Goal: Task Accomplishment & Management: Manage account settings

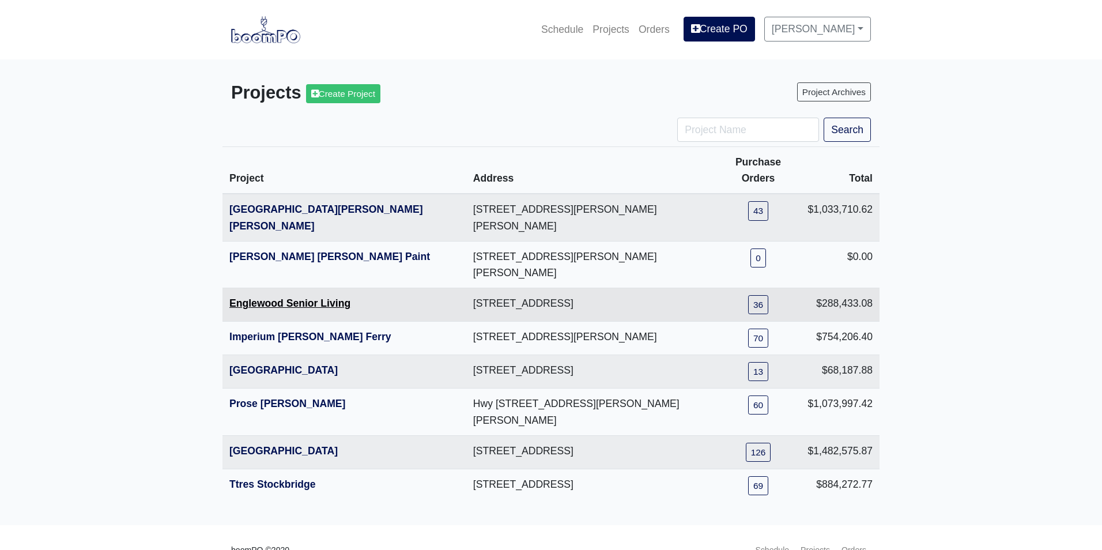
click at [254, 297] on link "Englewood Senior Living" at bounding box center [289, 303] width 121 height 12
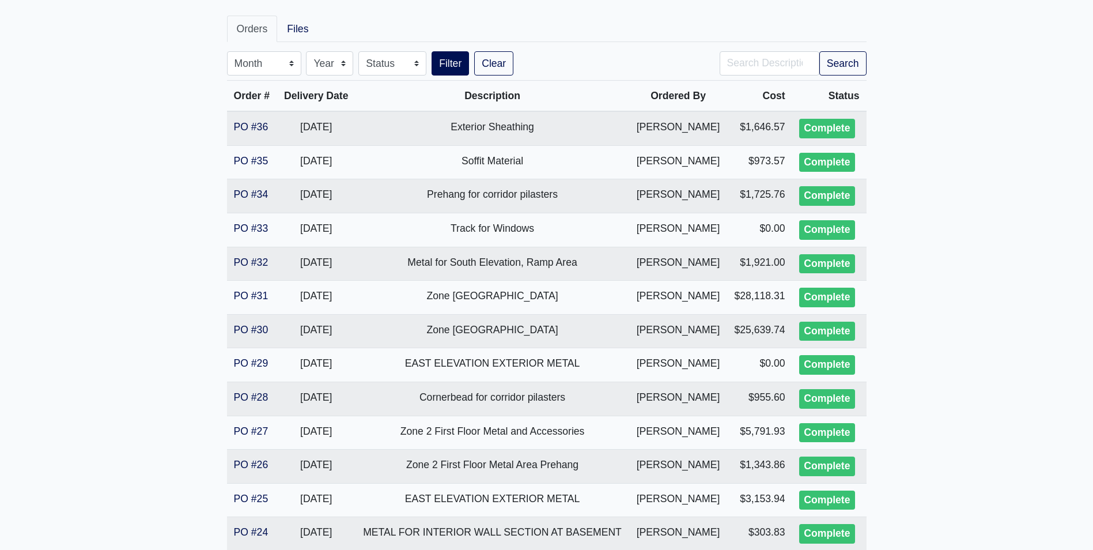
scroll to position [115, 0]
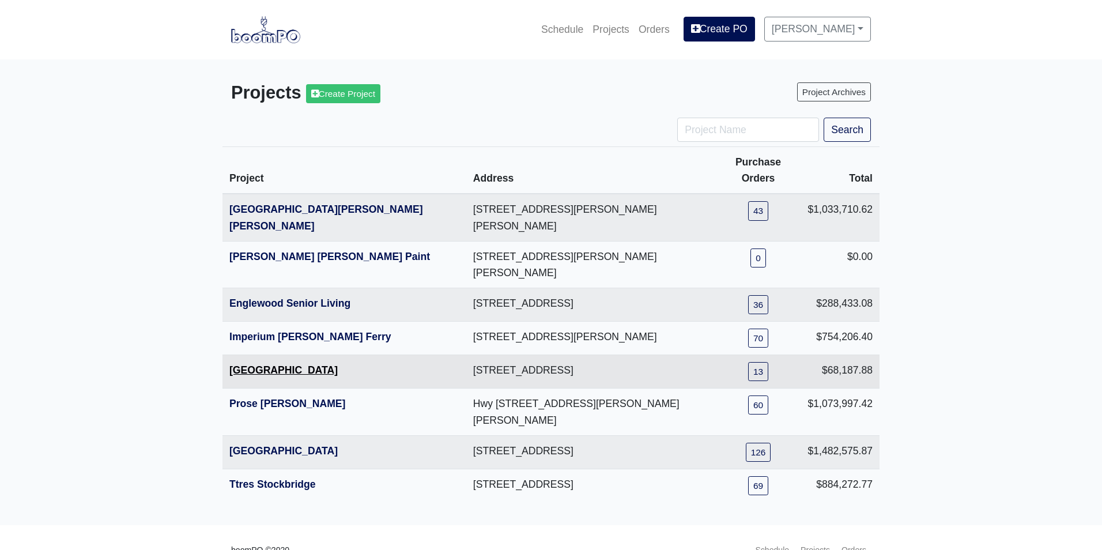
click at [248, 364] on link "[GEOGRAPHIC_DATA]" at bounding box center [283, 370] width 108 height 12
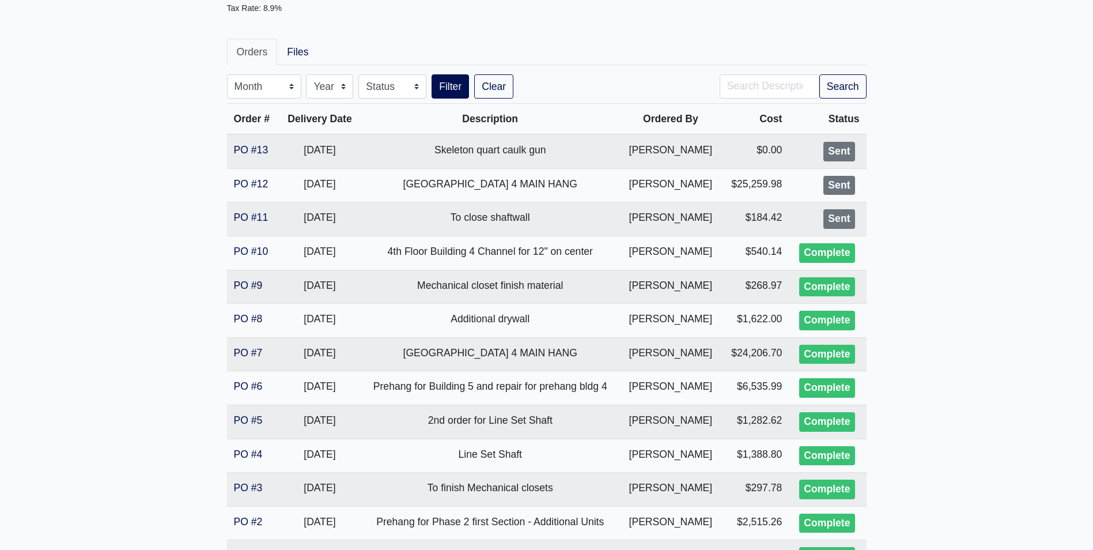
scroll to position [231, 0]
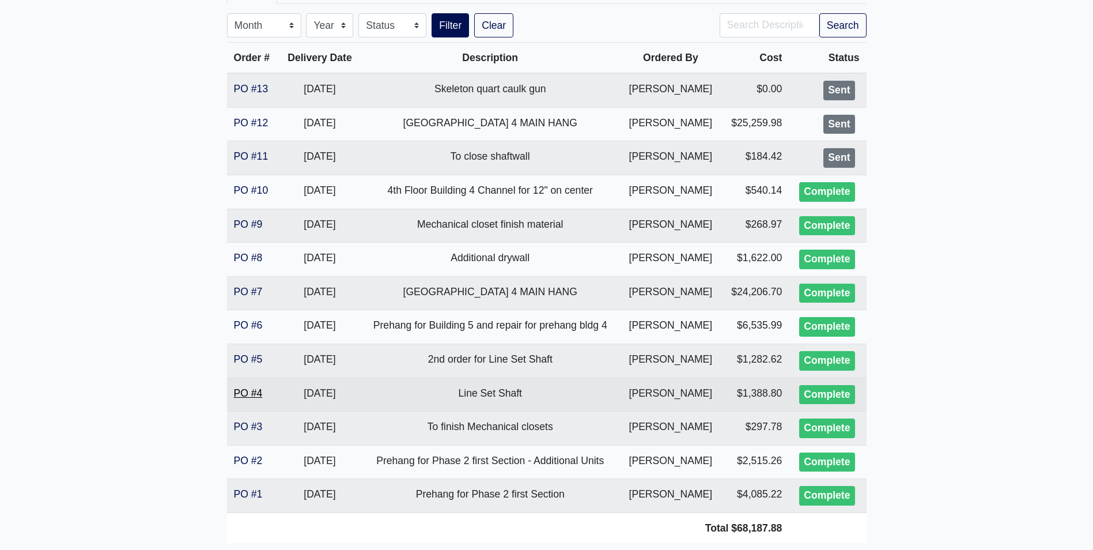
click at [250, 390] on link "PO #4" at bounding box center [248, 393] width 29 height 12
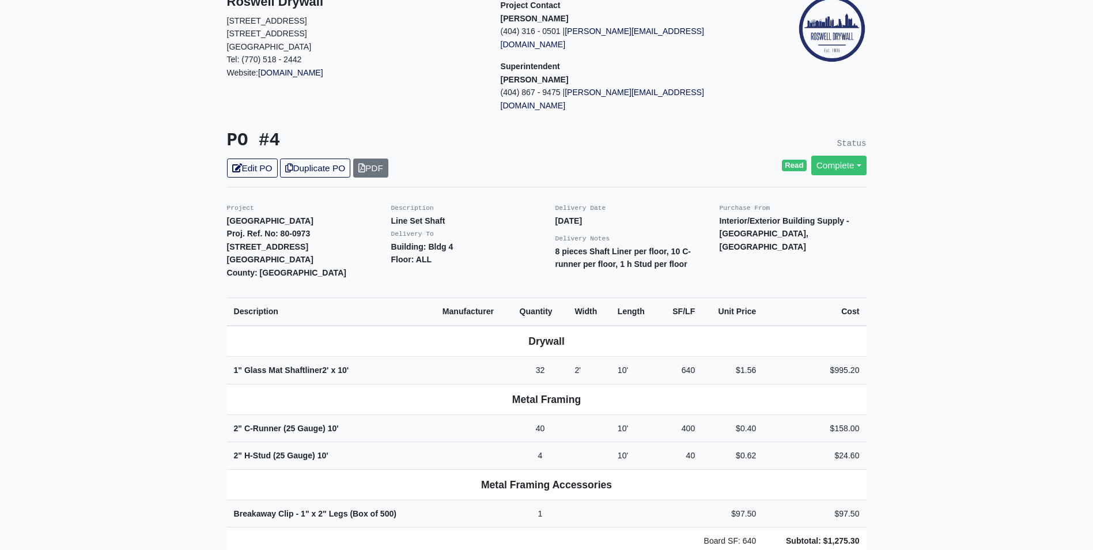
scroll to position [115, 0]
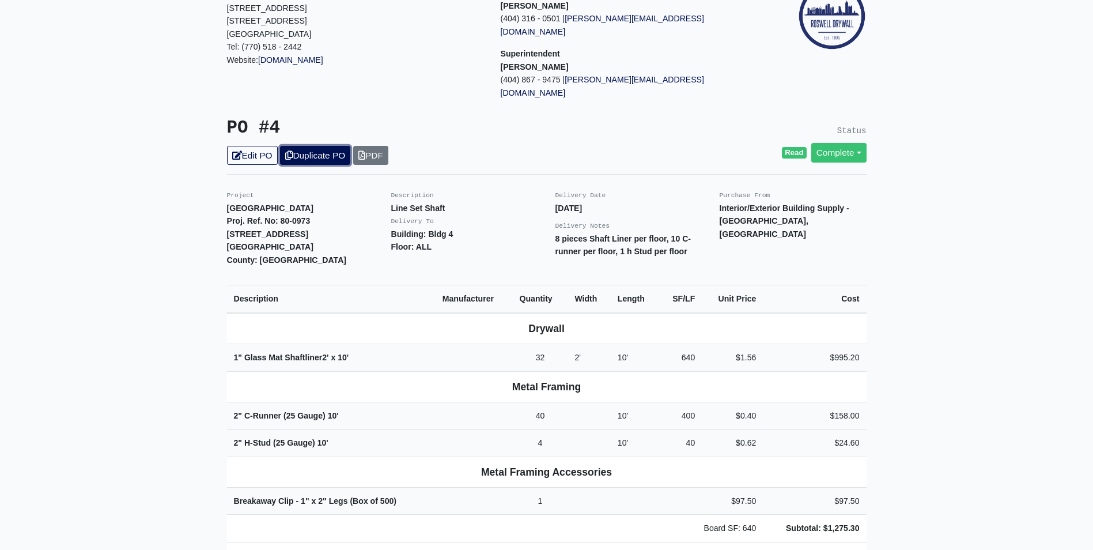
click at [306, 146] on link "Duplicate PO" at bounding box center [315, 155] width 70 height 19
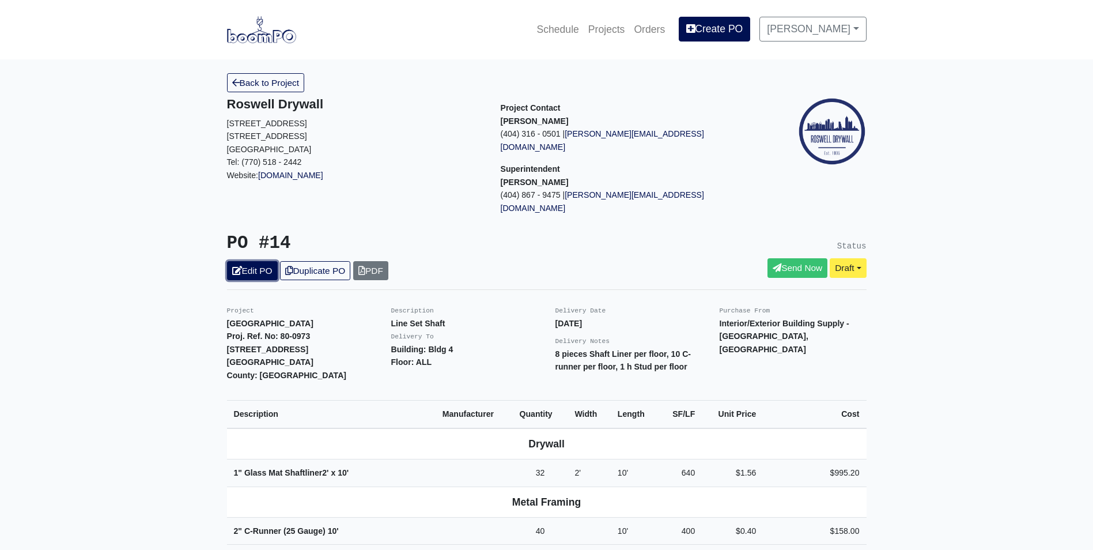
click at [261, 261] on link "Edit PO" at bounding box center [252, 270] width 51 height 19
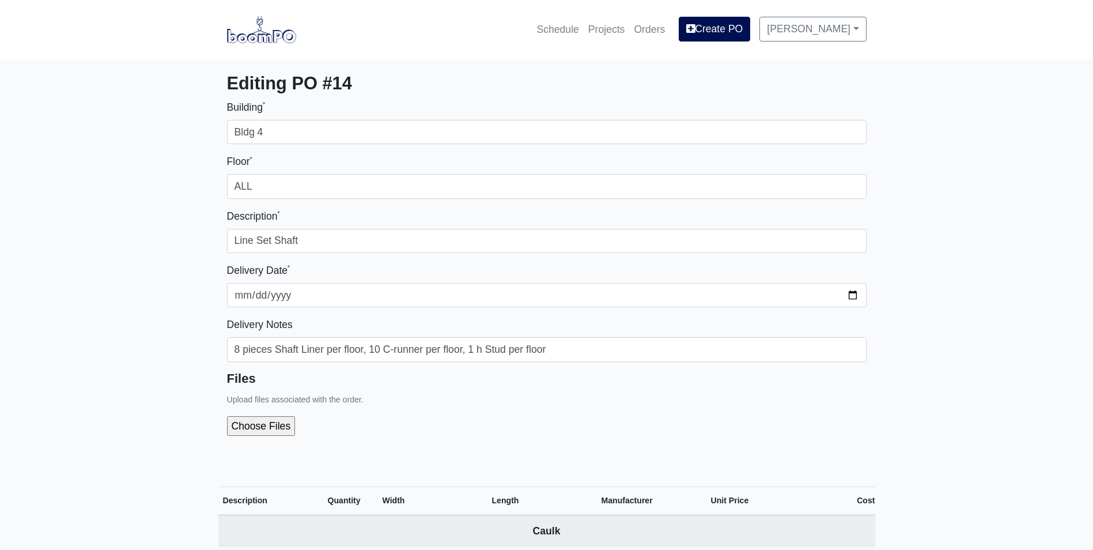
select select
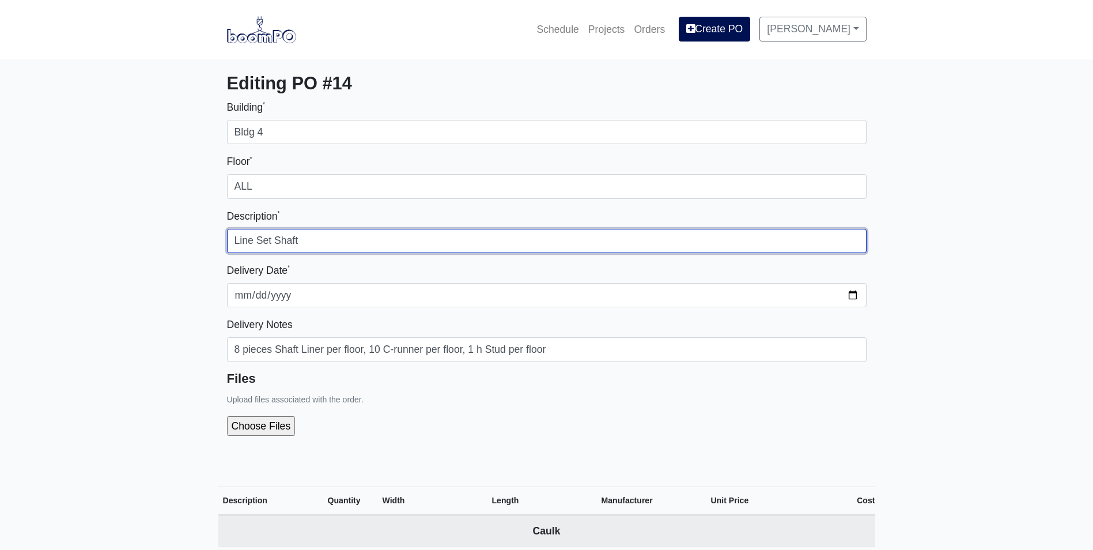
click at [346, 236] on input "Line Set Shaft" at bounding box center [547, 241] width 640 height 24
type input "Line Set Shafts for Building 5"
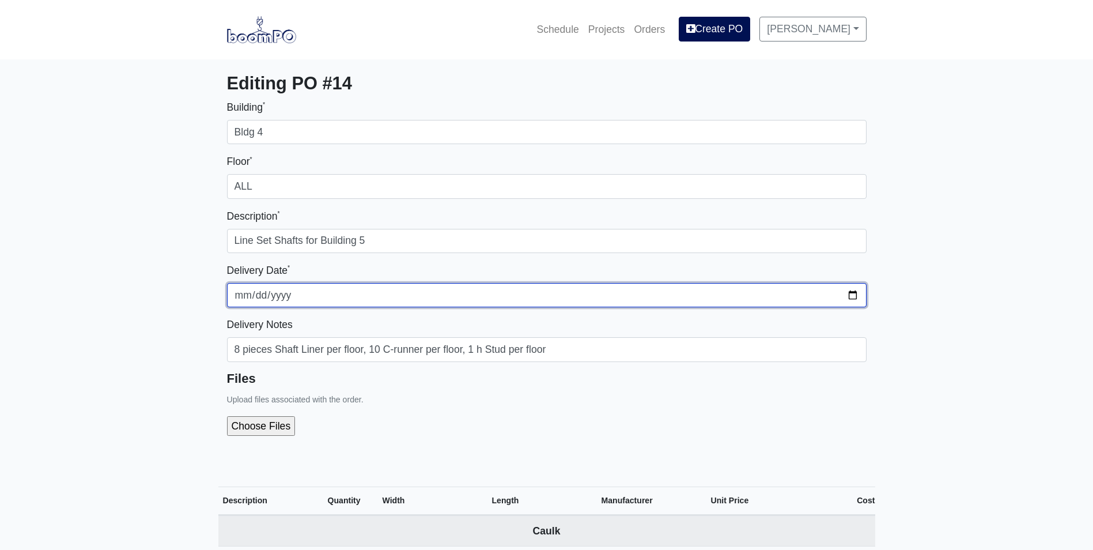
click at [854, 299] on input "2025-08-12" at bounding box center [547, 295] width 640 height 24
type input "2025-10-06"
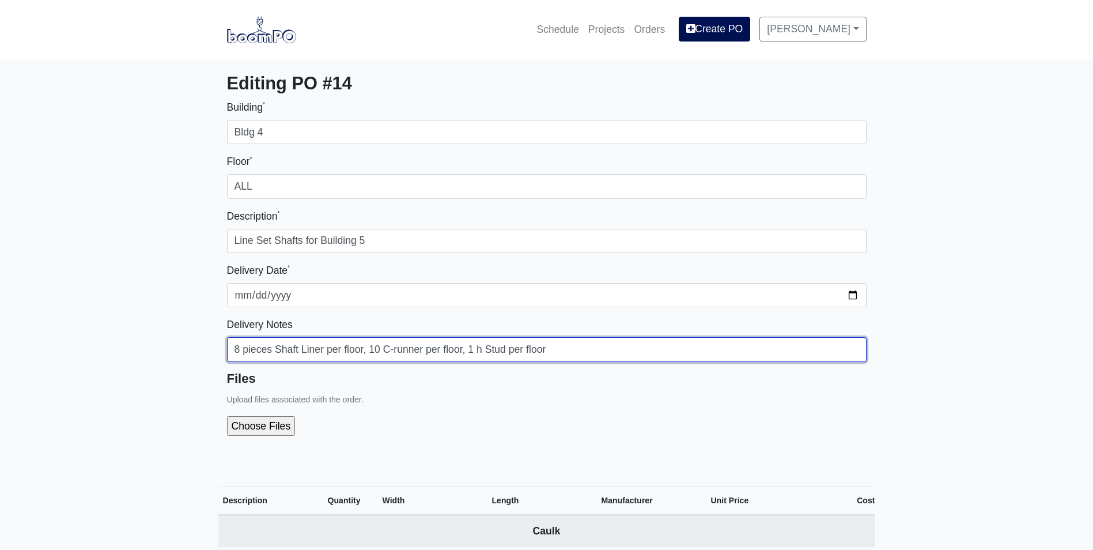
drag, startPoint x: 240, startPoint y: 352, endPoint x: 234, endPoint y: 353, distance: 5.9
click at [234, 353] on input "8 pieces Shaft Liner per floor, 10 C-runner per floor, 1 h Stud per floor" at bounding box center [547, 349] width 640 height 24
click at [551, 350] on input "36 pieces Shaft Liner per floor, 40 C-runner per floor, 8 h Stud per floor" at bounding box center [547, 349] width 640 height 24
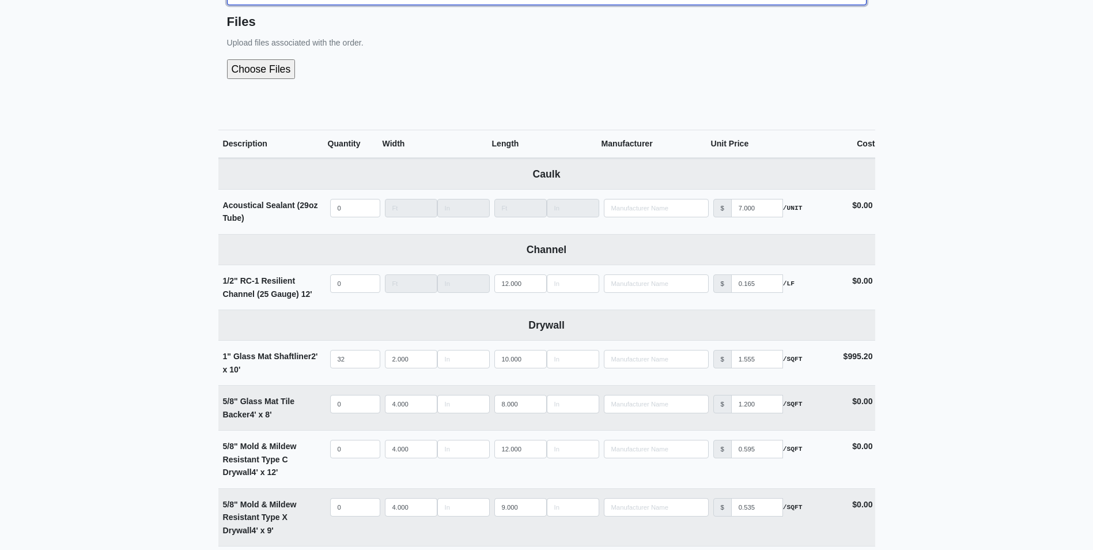
scroll to position [403, 0]
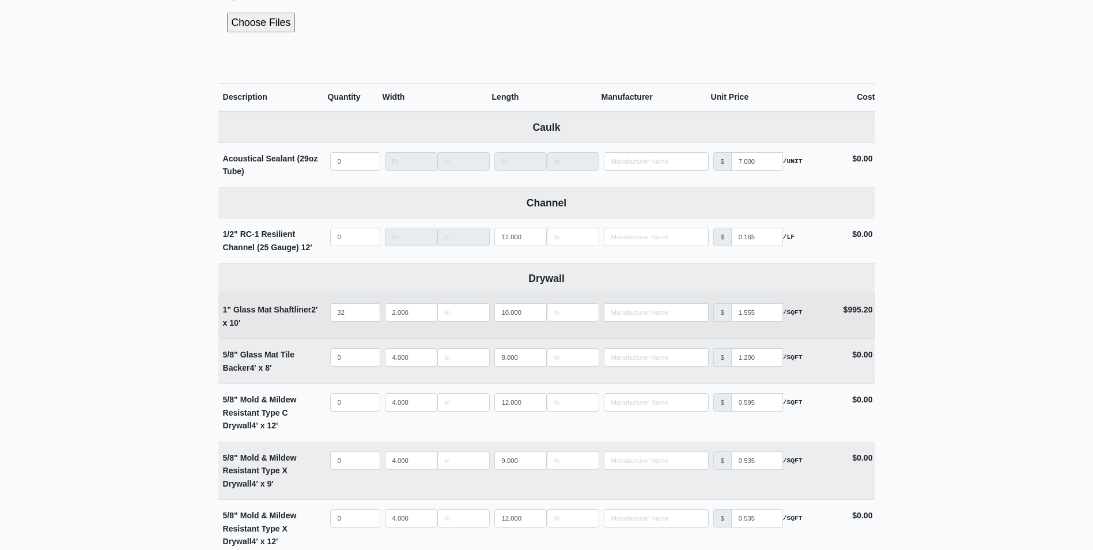
type input "36 pieces Shaft Liner per floor, 40 C-runner per floor, 8 h Stud per floor. The…"
click at [342, 312] on input "32" at bounding box center [355, 312] width 50 height 18
drag, startPoint x: 349, startPoint y: 315, endPoint x: 300, endPoint y: 320, distance: 48.7
click at [300, 320] on tr "1" Glass Mat Shaftliner 2' x 10' Qty 32 Width 2.000 Length 10.000 Manufacturer …" at bounding box center [546, 315] width 657 height 45
type input "1"
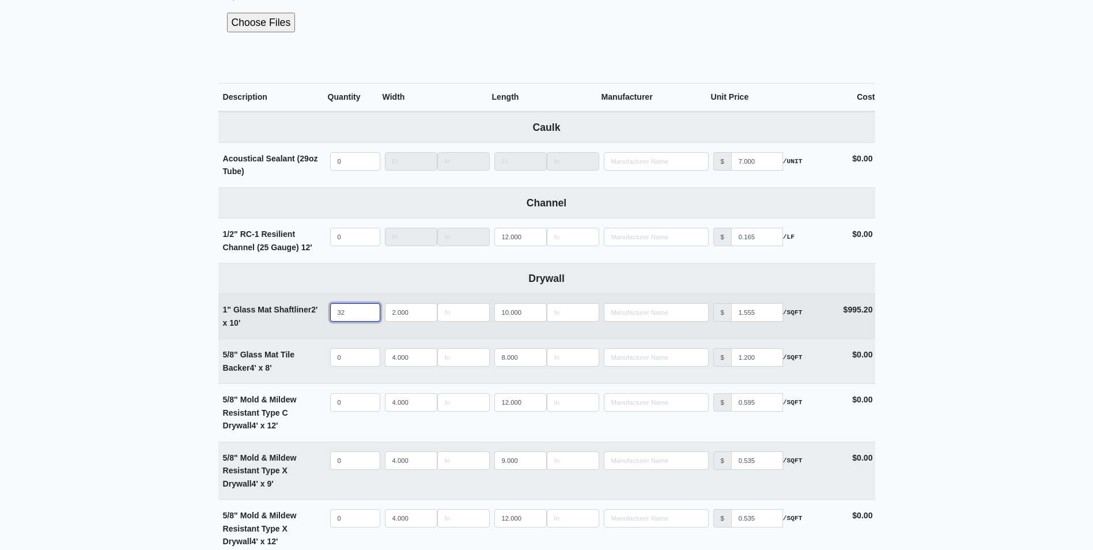
select select
type input "10"
select select
type input "108"
select select
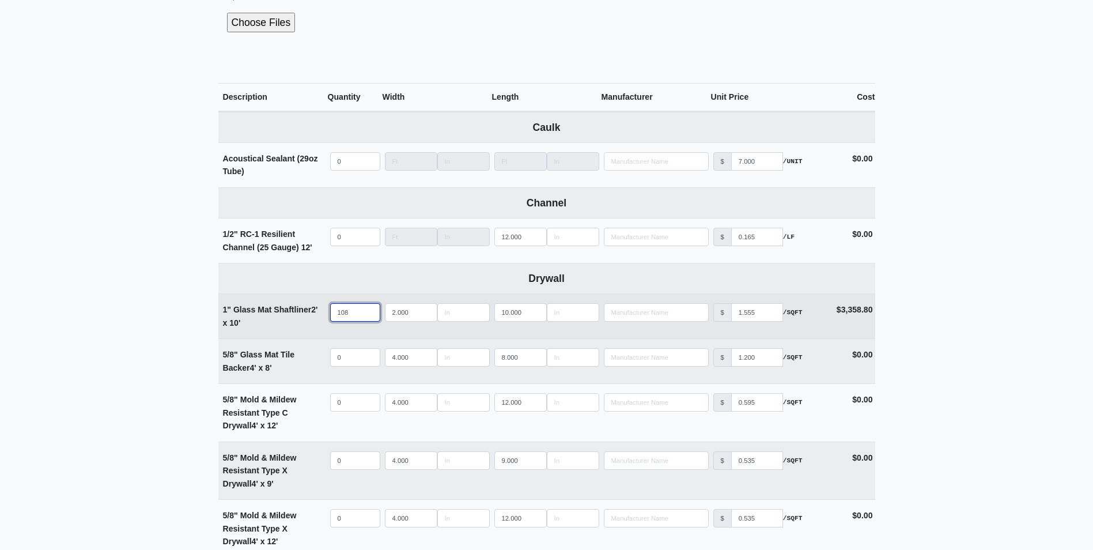
type input "108"
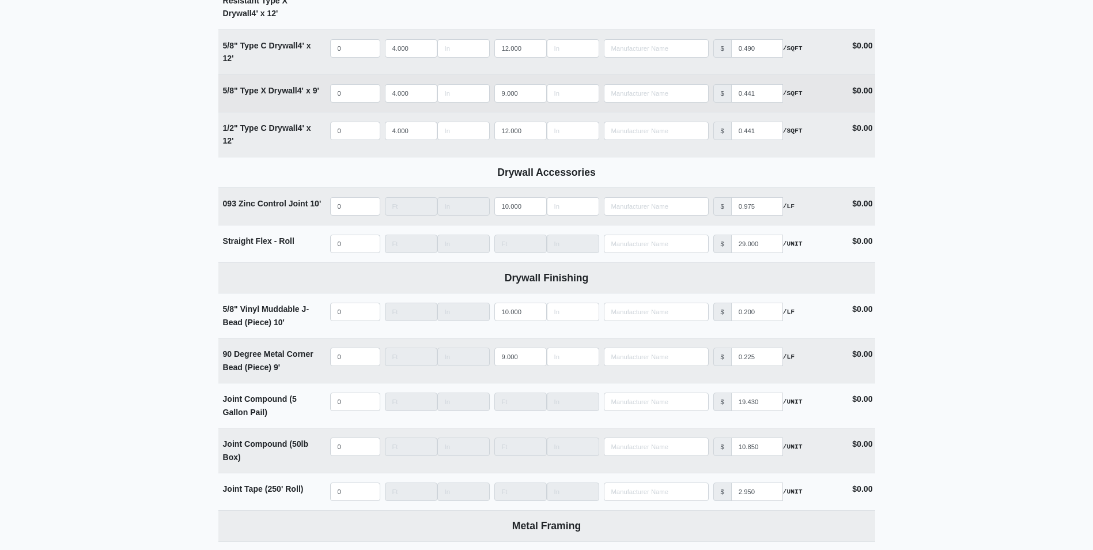
scroll to position [1153, 0]
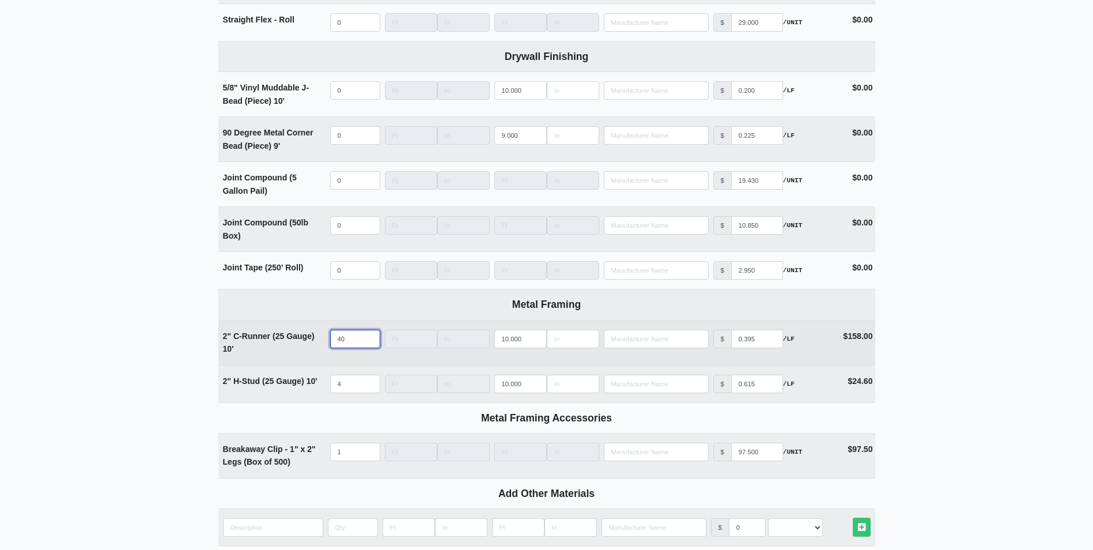
drag, startPoint x: 347, startPoint y: 345, endPoint x: 273, endPoint y: 346, distance: 74.4
click at [273, 346] on tr "2" C-Runner (25 Gauge) 10' Qty 40 Width Length 10.000 Manufacturer No Results P…" at bounding box center [546, 342] width 657 height 45
type input "1"
select select
type input "12"
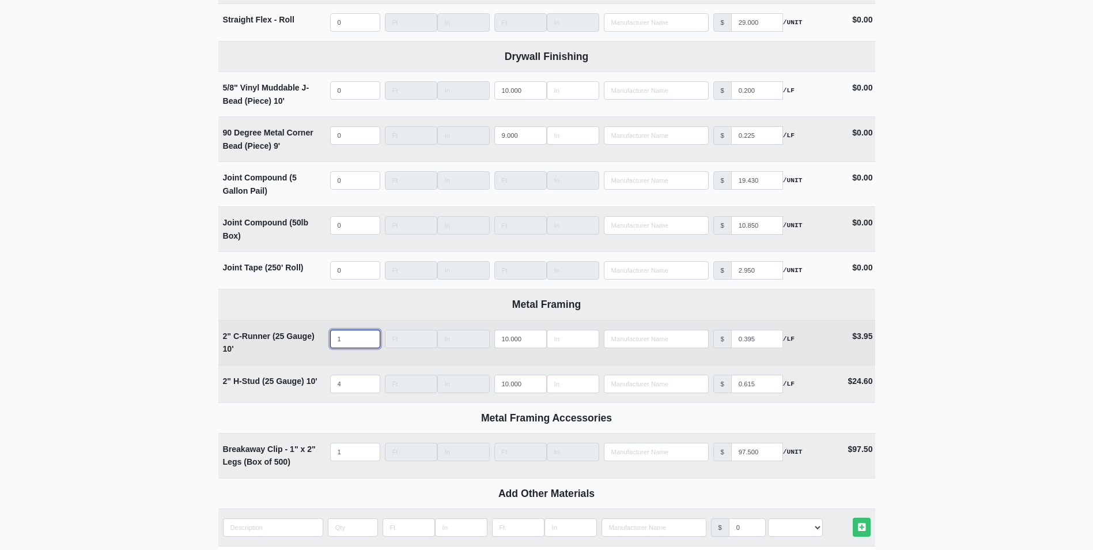
select select
type input "120"
select select
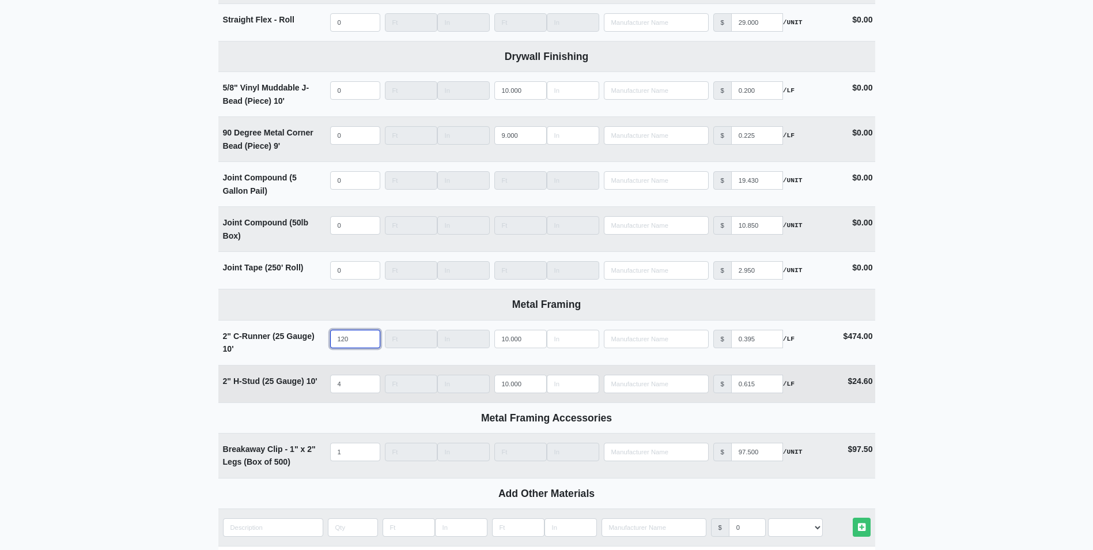
type input "120"
drag, startPoint x: 349, startPoint y: 385, endPoint x: 330, endPoint y: 386, distance: 19.1
click at [330, 386] on input "4" at bounding box center [355, 384] width 50 height 18
type input "2"
select select
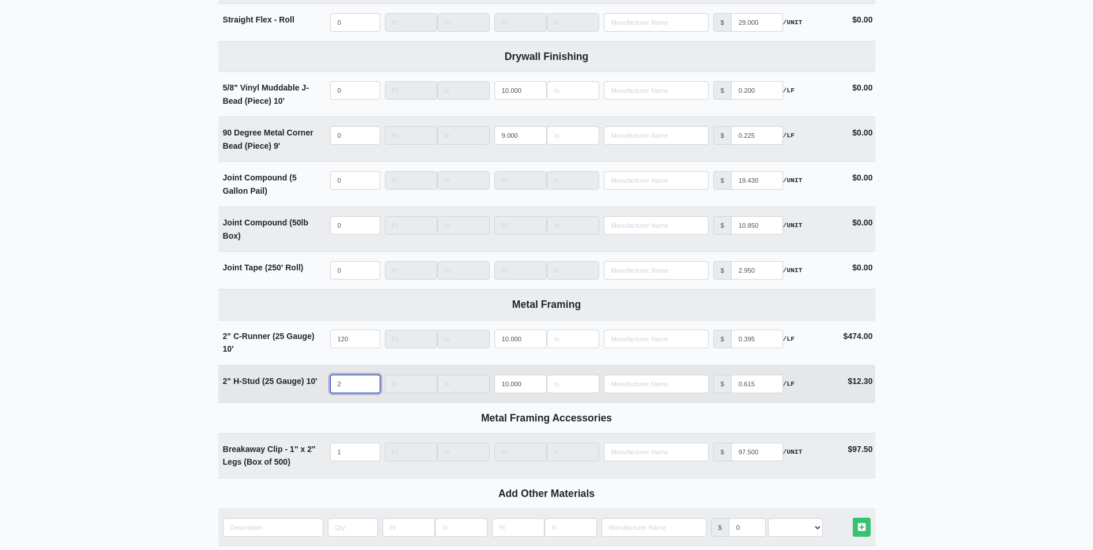
type input "24"
select select
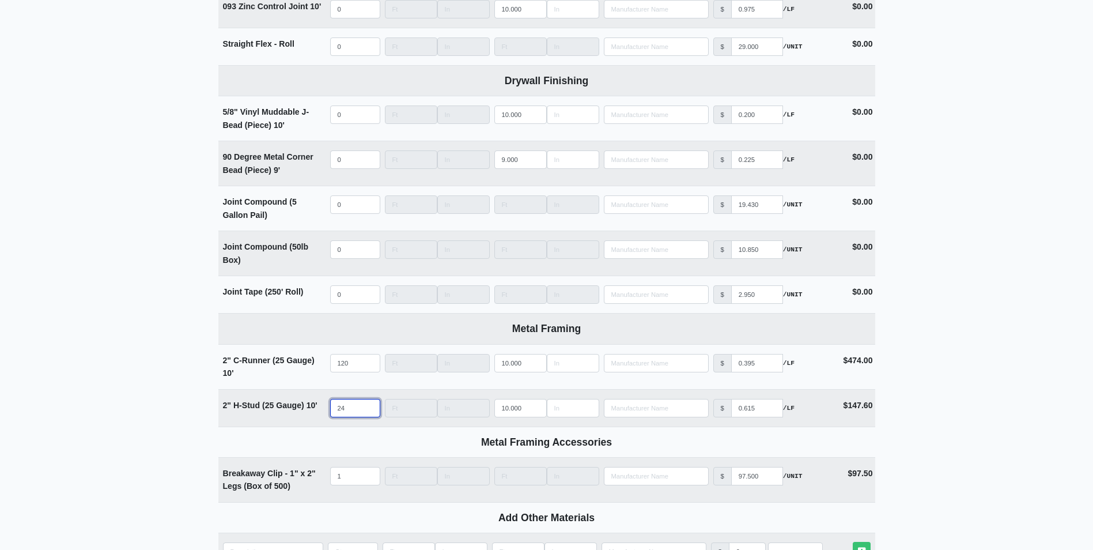
scroll to position [1354, 0]
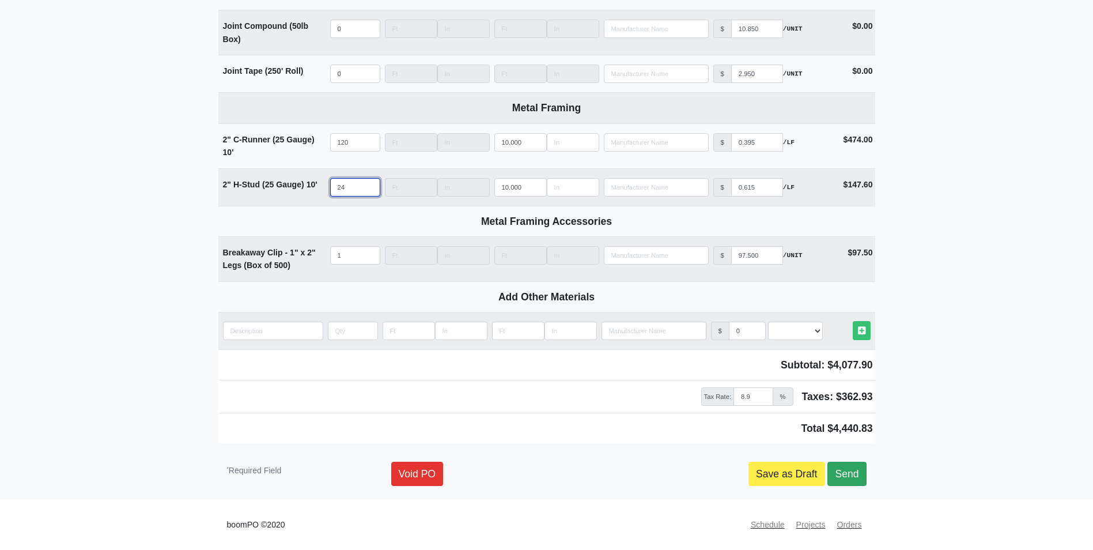
type input "24"
click at [860, 469] on link "Send" at bounding box center [847, 474] width 39 height 24
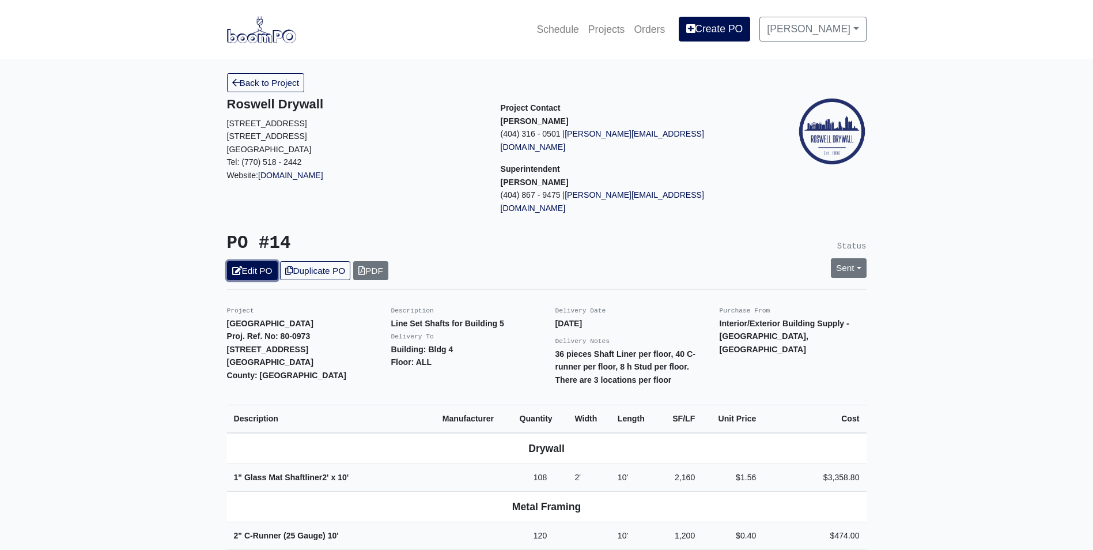
click at [248, 261] on link "Edit PO" at bounding box center [252, 270] width 51 height 19
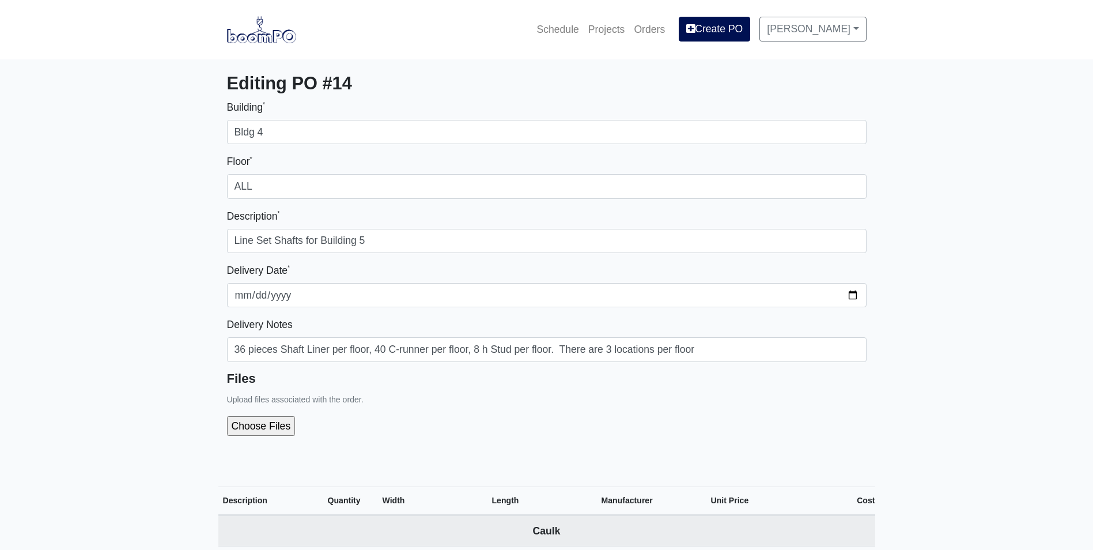
select select
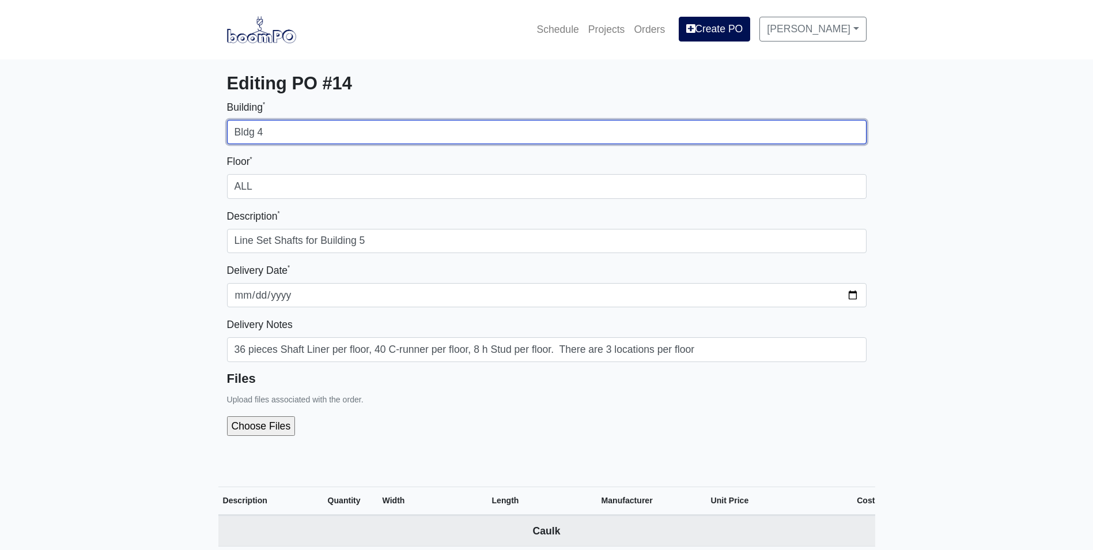
click at [277, 133] on input "Bldg 4" at bounding box center [547, 132] width 640 height 24
type input "Bldg 5"
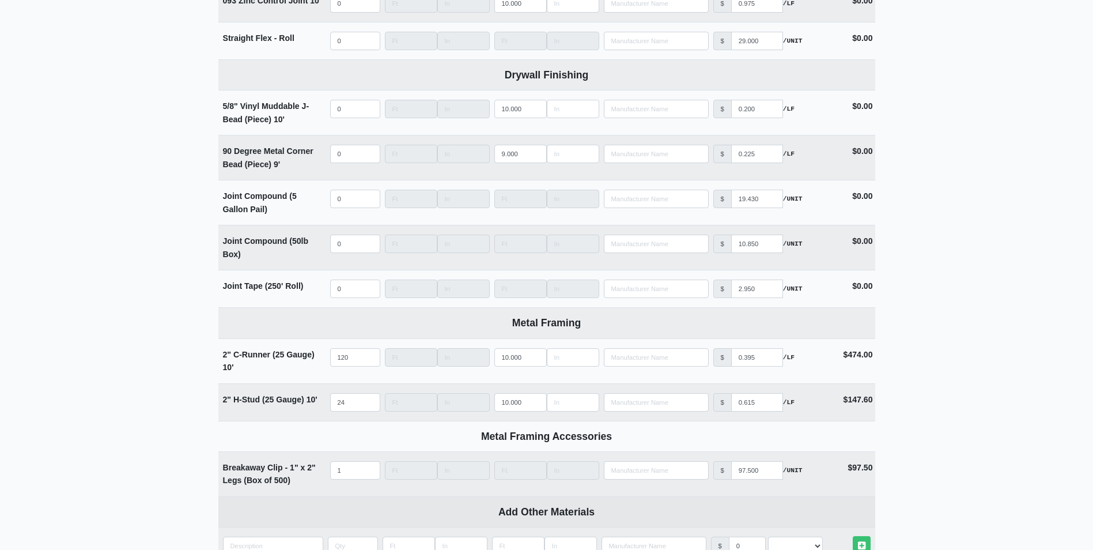
scroll to position [1354, 0]
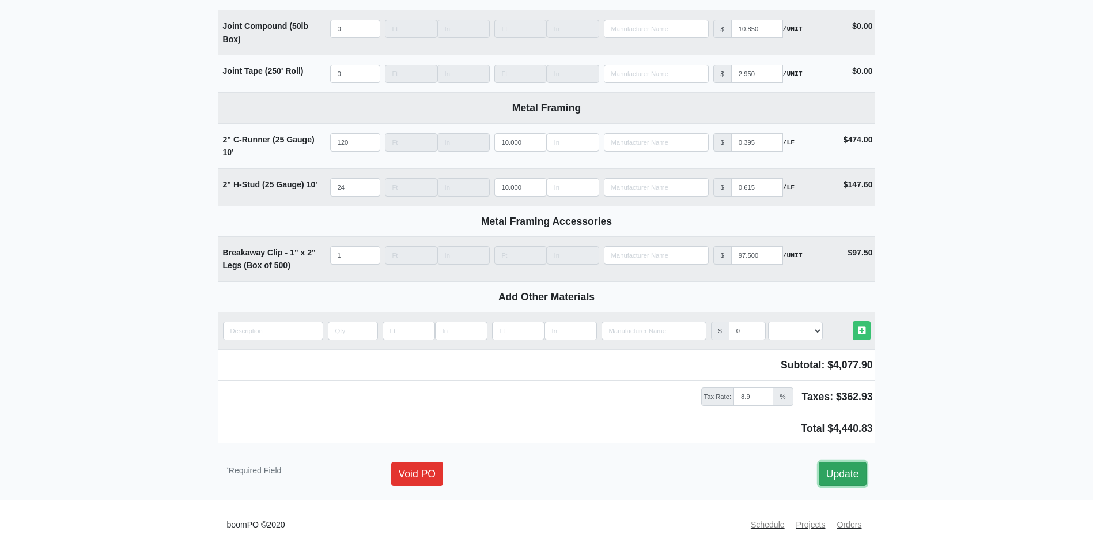
click at [851, 471] on link "Update" at bounding box center [843, 474] width 48 height 24
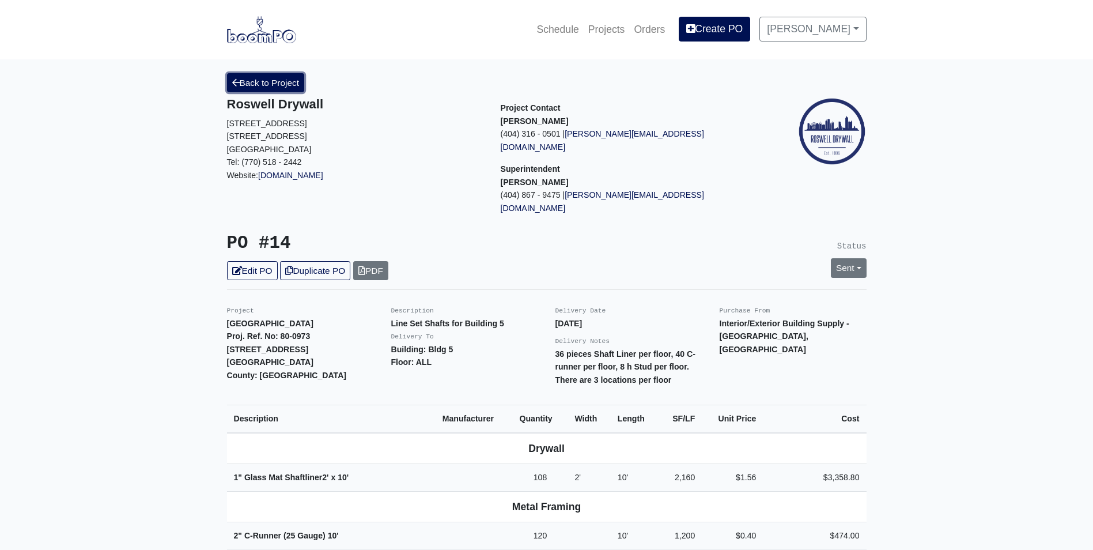
click at [263, 81] on link "Back to Project" at bounding box center [266, 82] width 78 height 19
click at [255, 83] on link "Back to Project" at bounding box center [266, 82] width 78 height 19
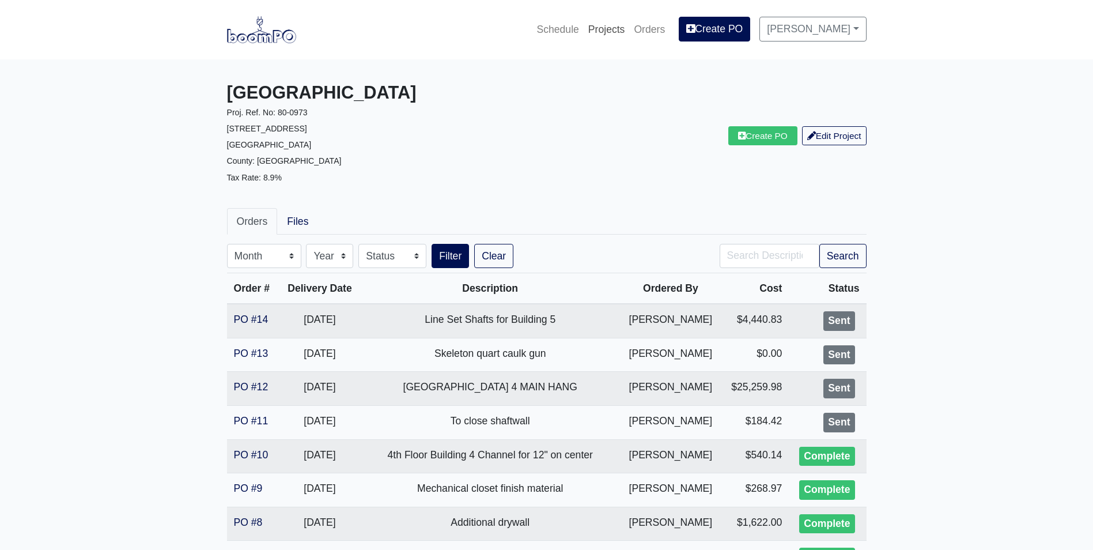
click at [616, 21] on link "Projects" at bounding box center [607, 29] width 46 height 25
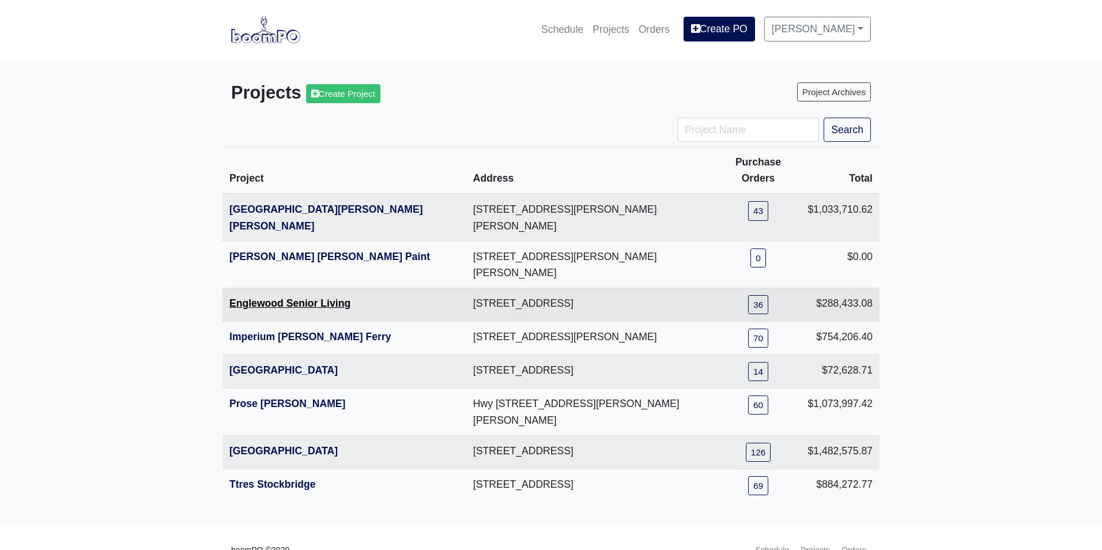
click at [283, 297] on link "Englewood Senior Living" at bounding box center [289, 303] width 121 height 12
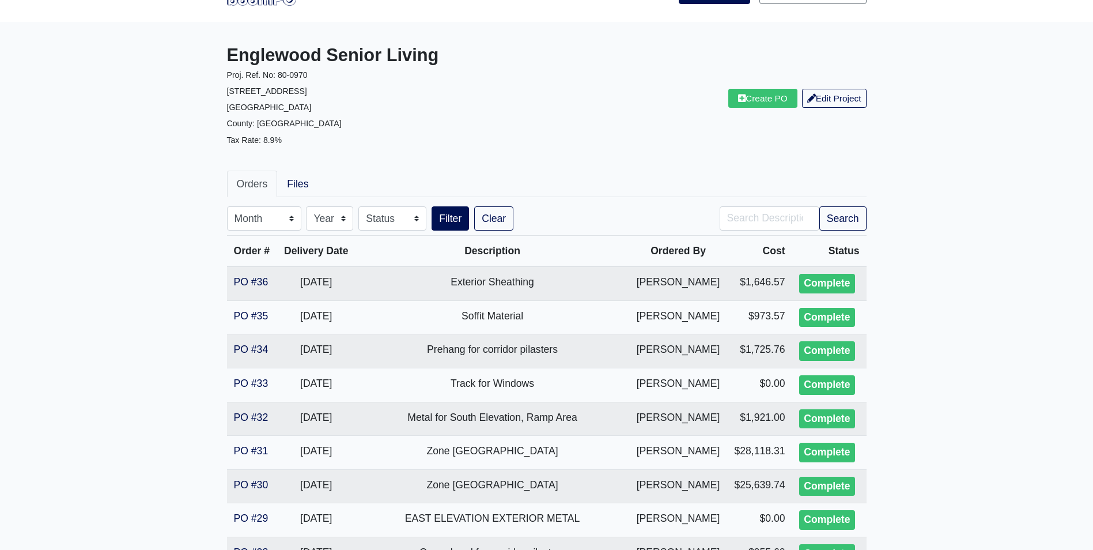
scroll to position [58, 0]
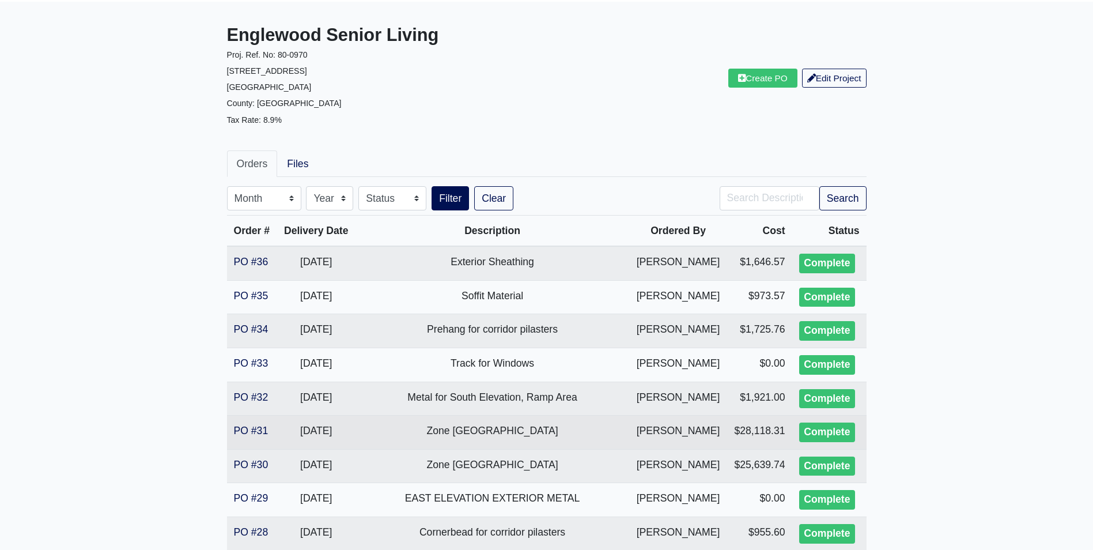
click at [248, 422] on td "PO #31" at bounding box center [252, 433] width 50 height 34
click at [249, 428] on link "PO #31" at bounding box center [251, 431] width 35 height 12
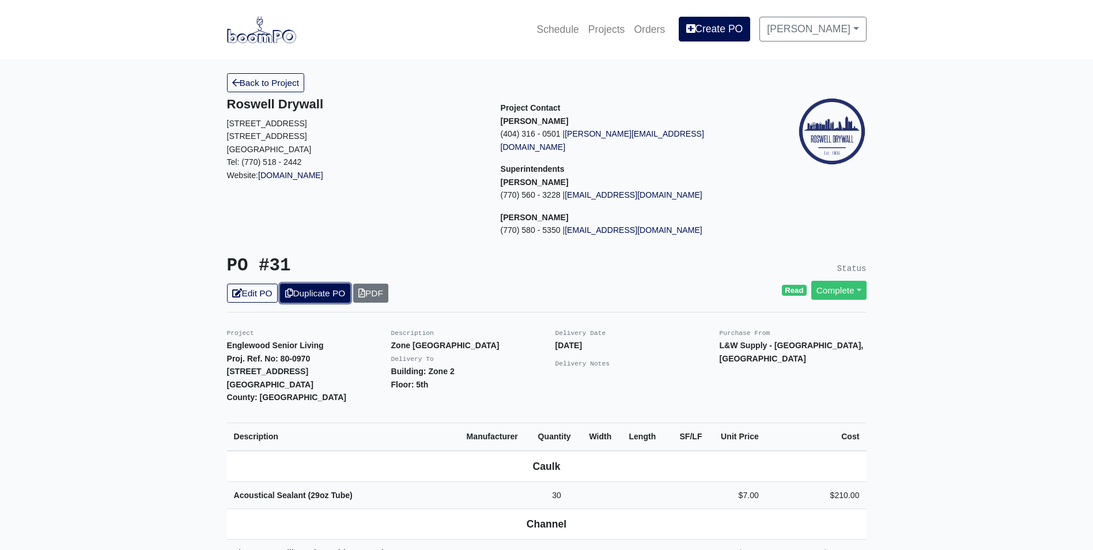
click at [301, 284] on link "Duplicate PO" at bounding box center [315, 293] width 70 height 19
click at [256, 284] on link "Edit PO" at bounding box center [252, 293] width 51 height 19
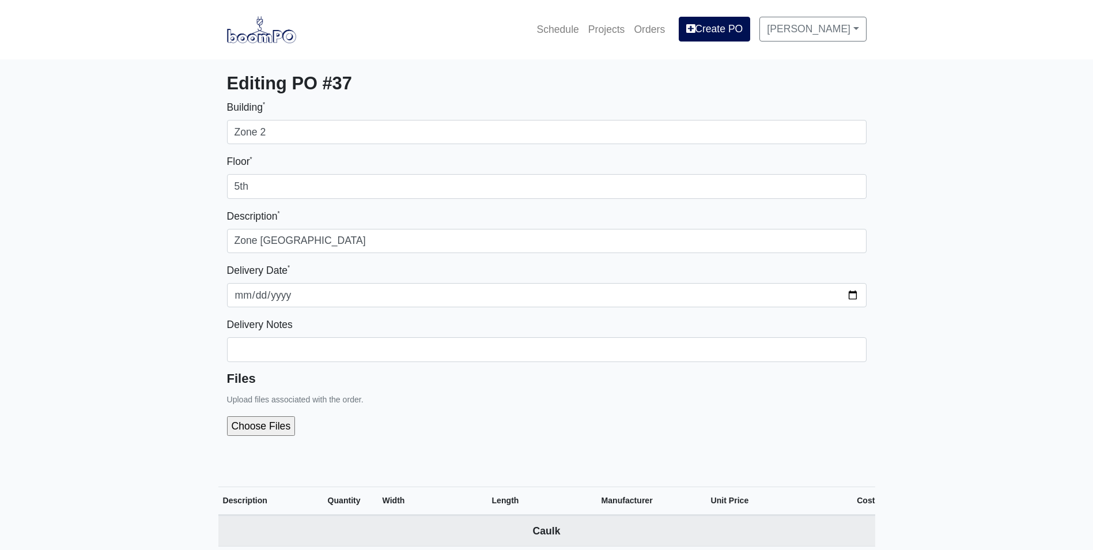
select select
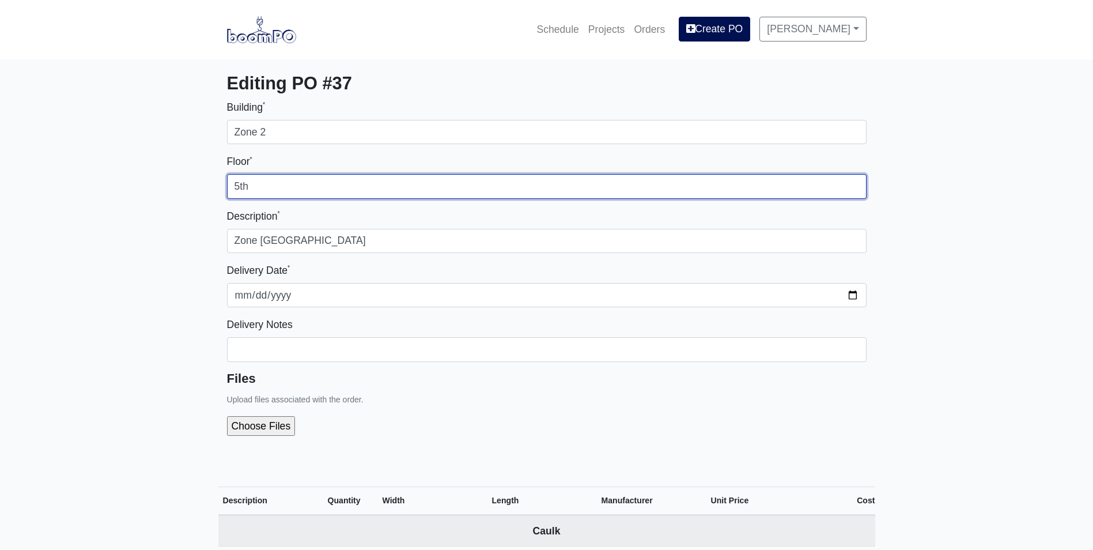
drag, startPoint x: 251, startPoint y: 191, endPoint x: 166, endPoint y: 191, distance: 84.7
type input "4th"
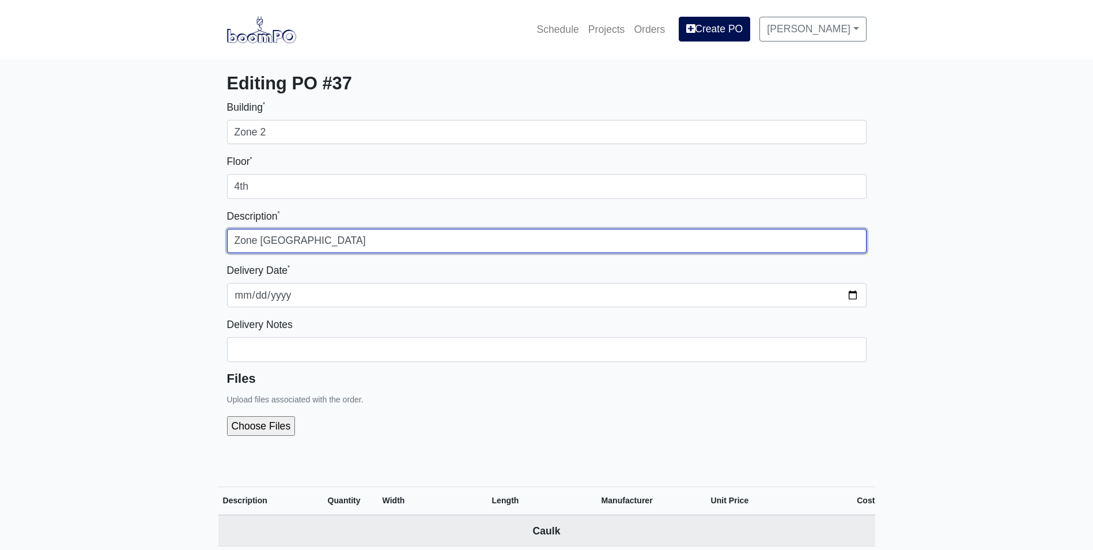
type input "Zone [GEOGRAPHIC_DATA]"
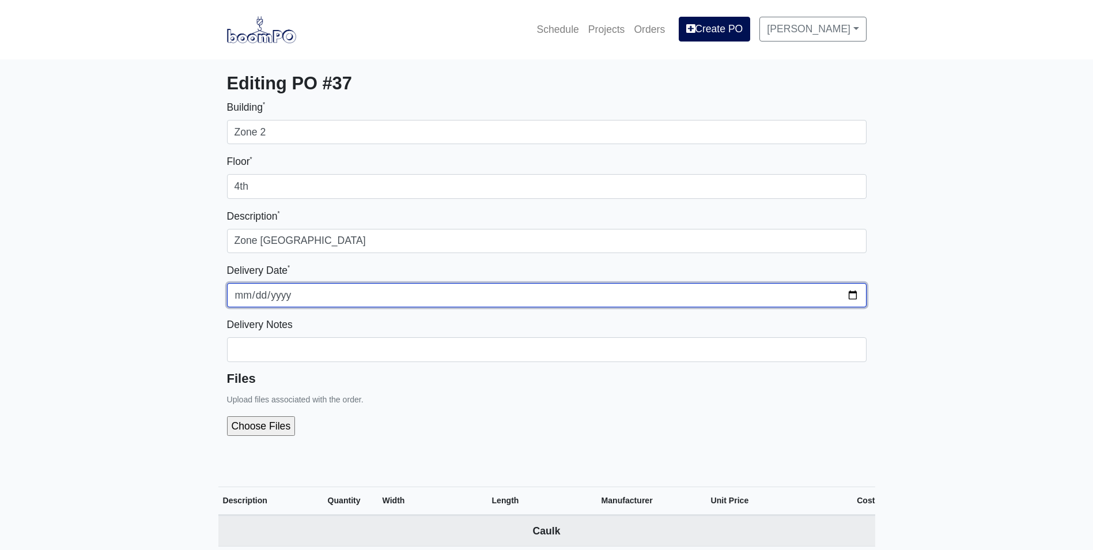
click at [852, 300] on input "2025-10-01" at bounding box center [547, 295] width 640 height 24
type input "2025-10-06"
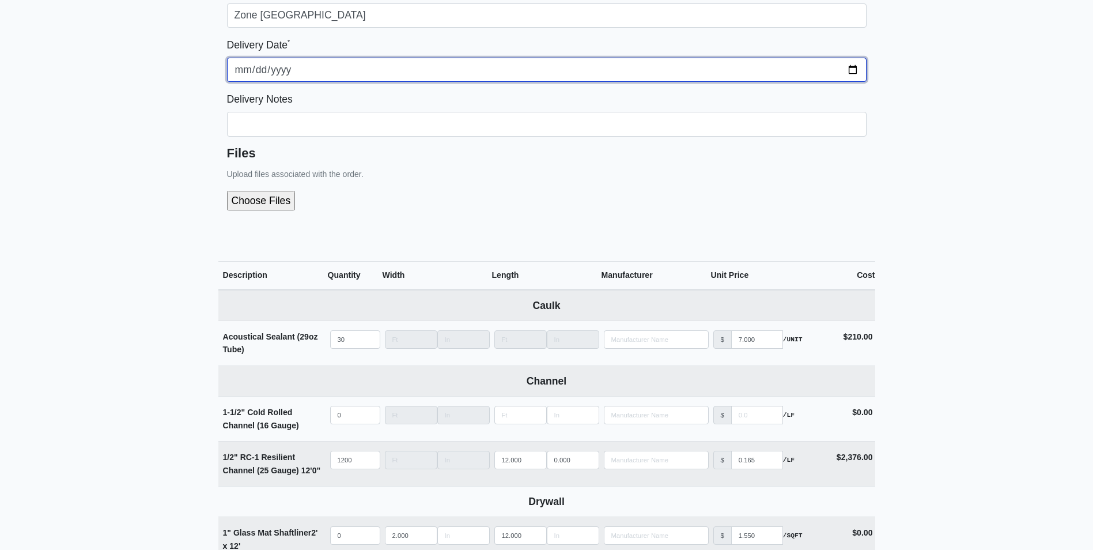
scroll to position [231, 0]
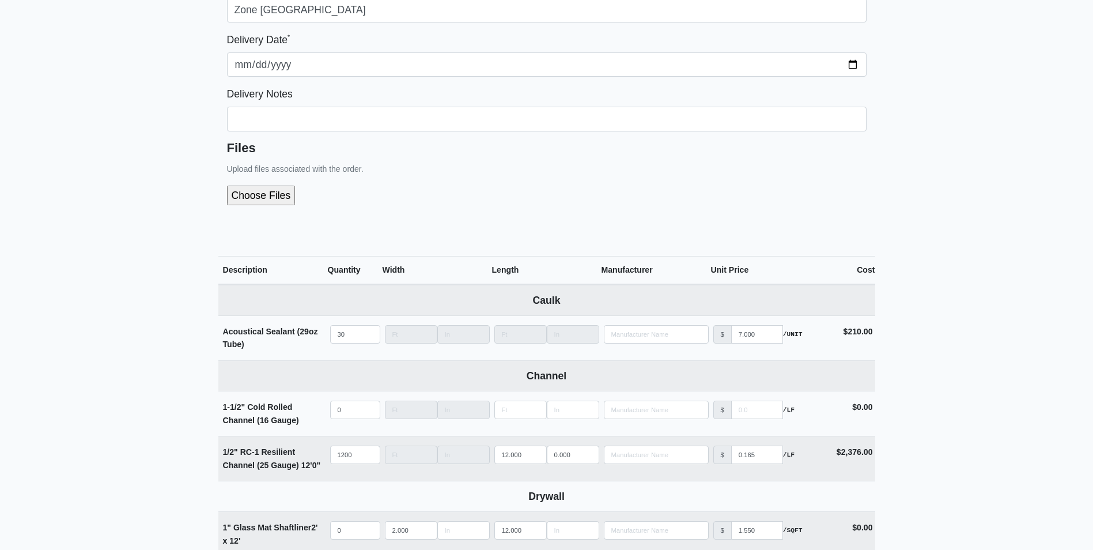
click at [258, 195] on input "file" at bounding box center [323, 196] width 192 height 20
type input "C:\fakepath\Englewood Senior Breakdown zone 2 lvl 4.pdf"
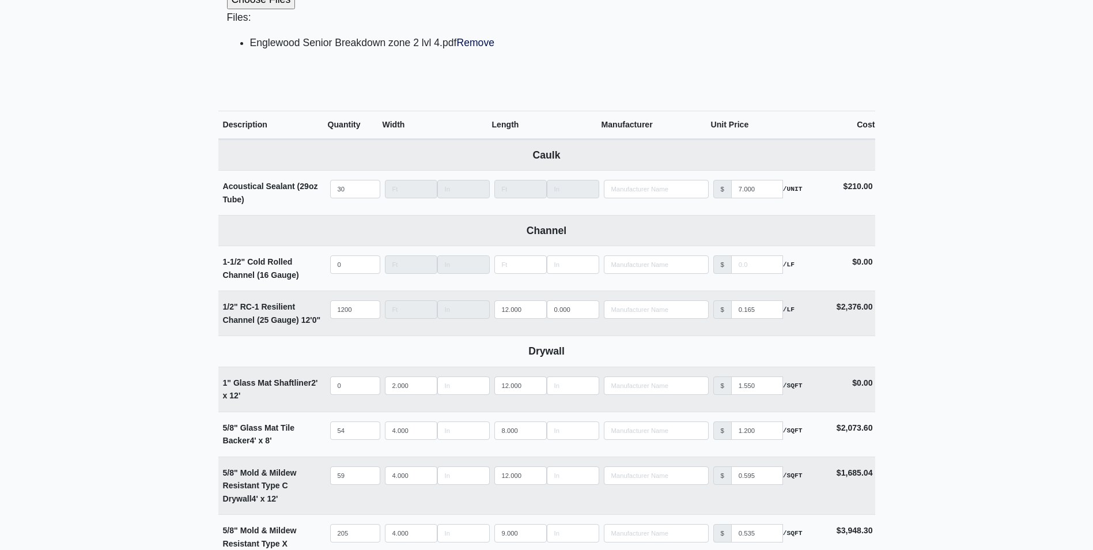
scroll to position [519, 0]
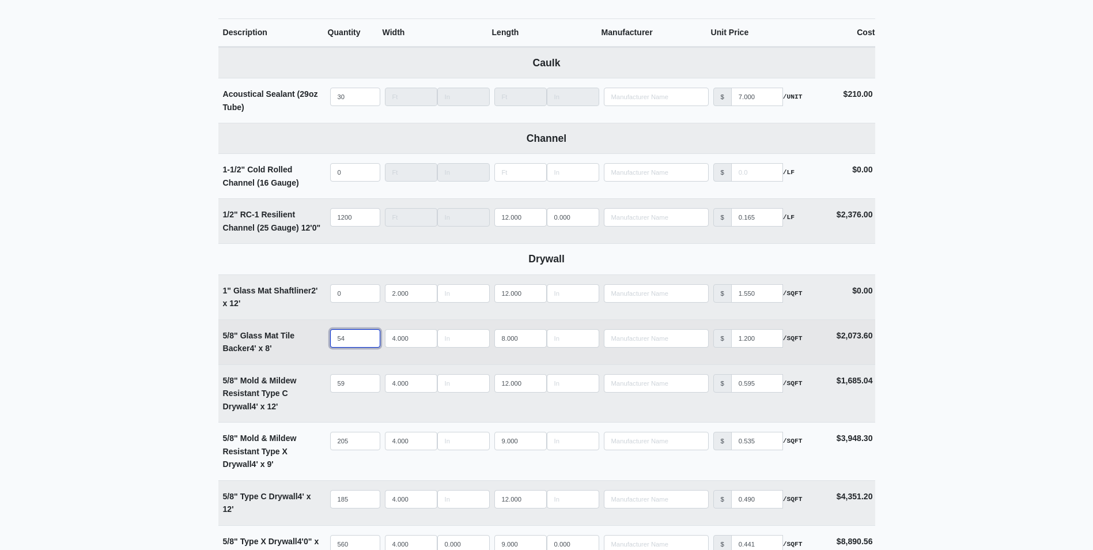
drag, startPoint x: 347, startPoint y: 339, endPoint x: 259, endPoint y: 346, distance: 88.5
click at [259, 346] on tr "5/8" Glass Mat Tile Backer 4' x 8' Qty 54 Width 4.000 Length 8.000 Manufacturer…" at bounding box center [546, 341] width 657 height 45
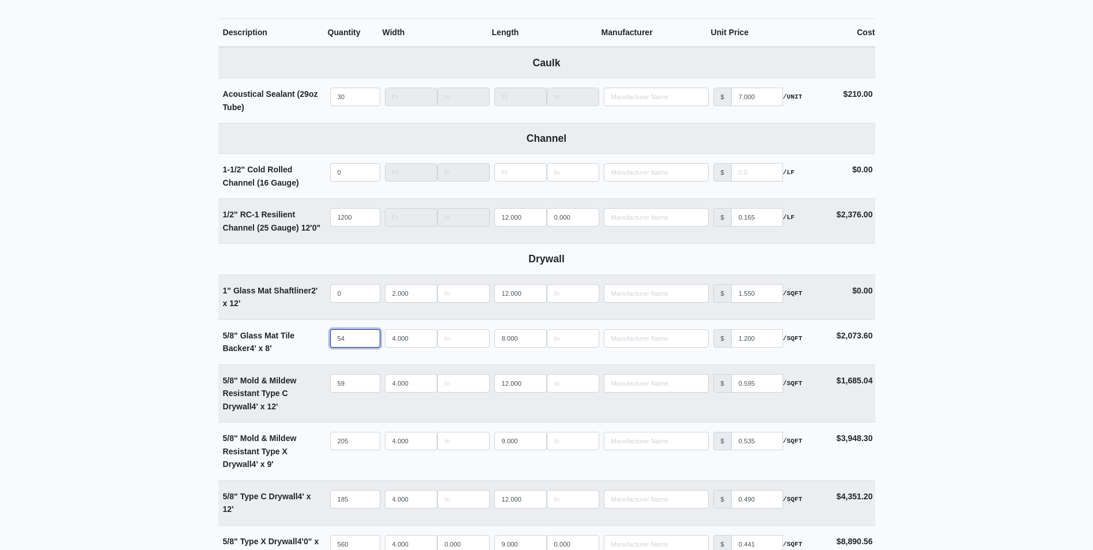
type input "4"
select select
type input "42"
select select
type input "42"
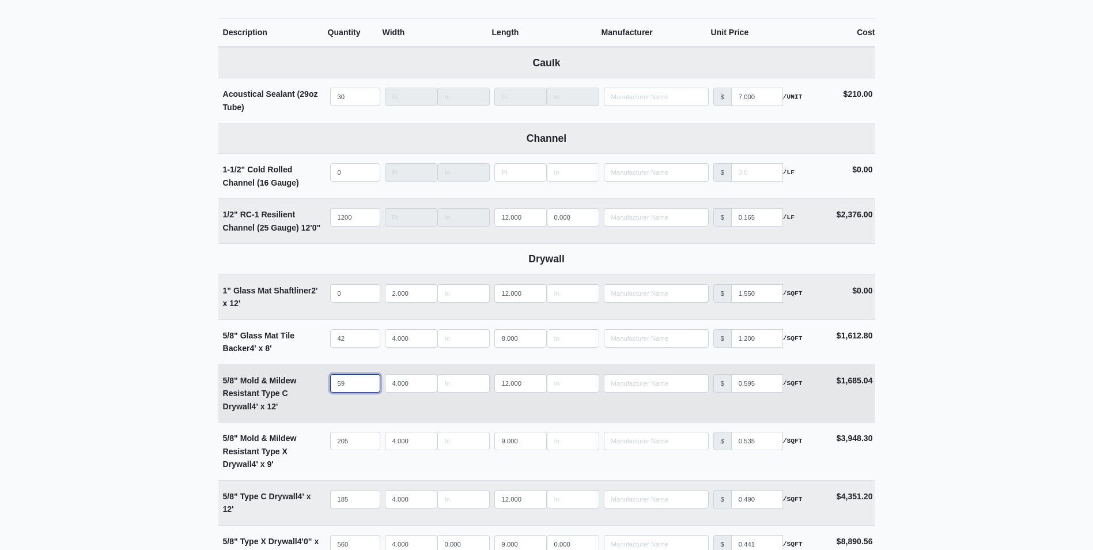
drag, startPoint x: 348, startPoint y: 381, endPoint x: 268, endPoint y: 392, distance: 80.9
click at [268, 392] on tr "5/8" Mold & Mildew Resistant Type C Drywall 4' x 12' Qty 59 Width 4.000 Length …" at bounding box center [546, 393] width 657 height 58
type input "5"
select select
type input "54"
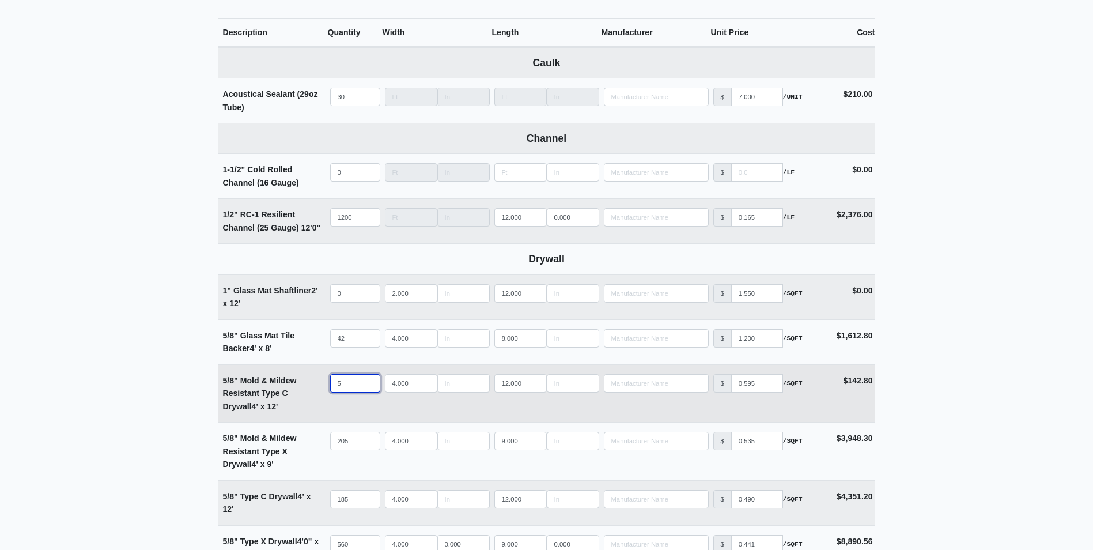
select select
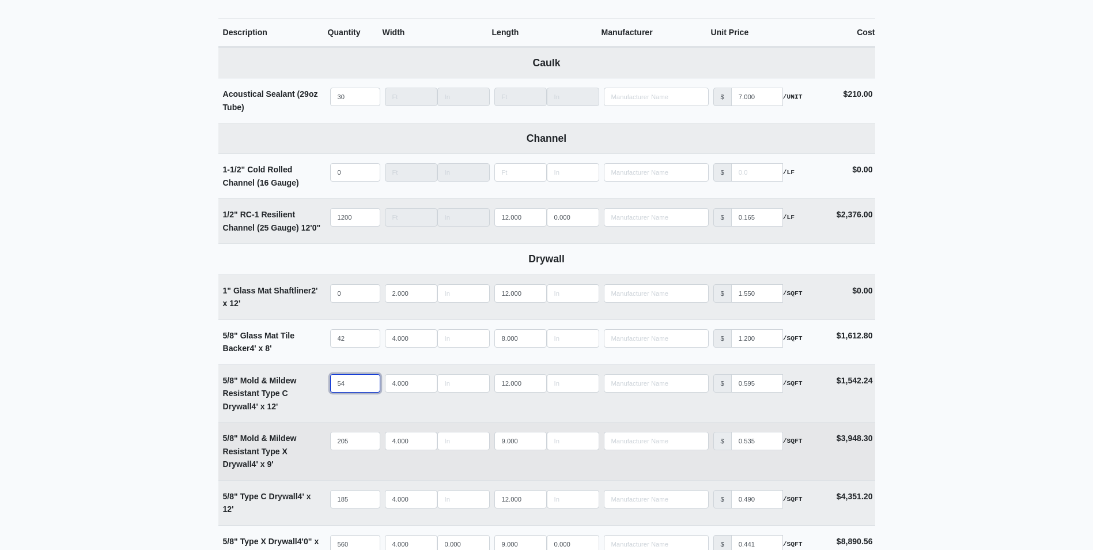
type input "54"
drag, startPoint x: 353, startPoint y: 446, endPoint x: 276, endPoint y: 440, distance: 77.5
click at [276, 440] on tr "5/8" Mold & Mildew Resistant Type X Drywall 4' x 9' Qty 205 Width 4.000 Length …" at bounding box center [546, 451] width 657 height 58
type input "1"
select select
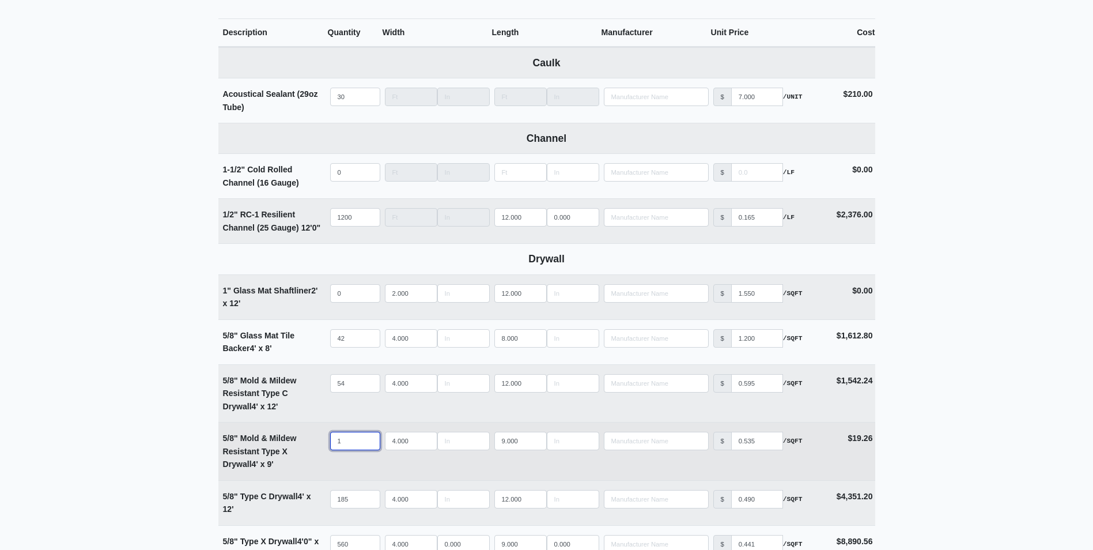
type input "17"
select select
type input "172"
select select
type input "172"
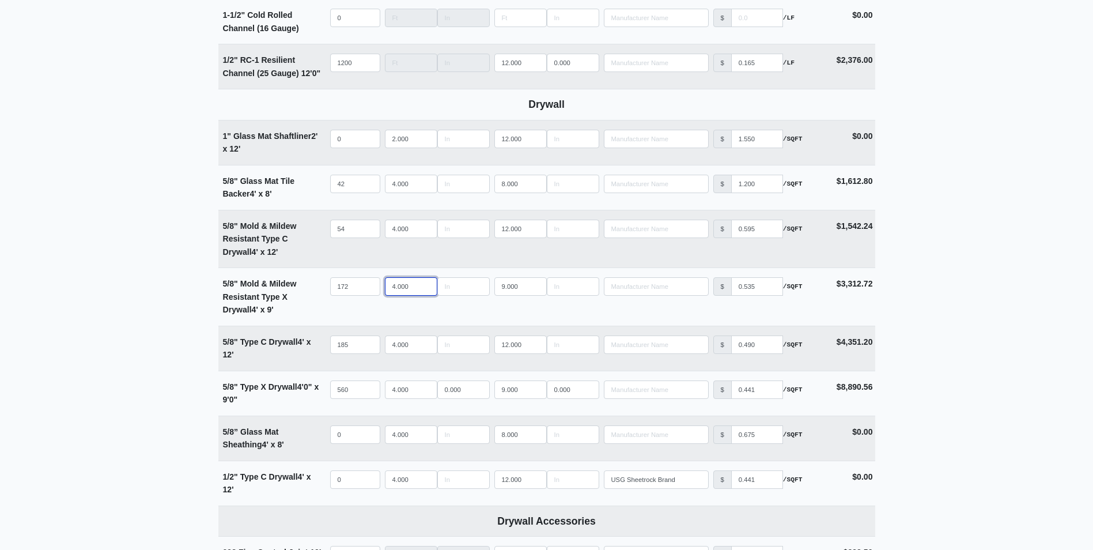
scroll to position [749, 0]
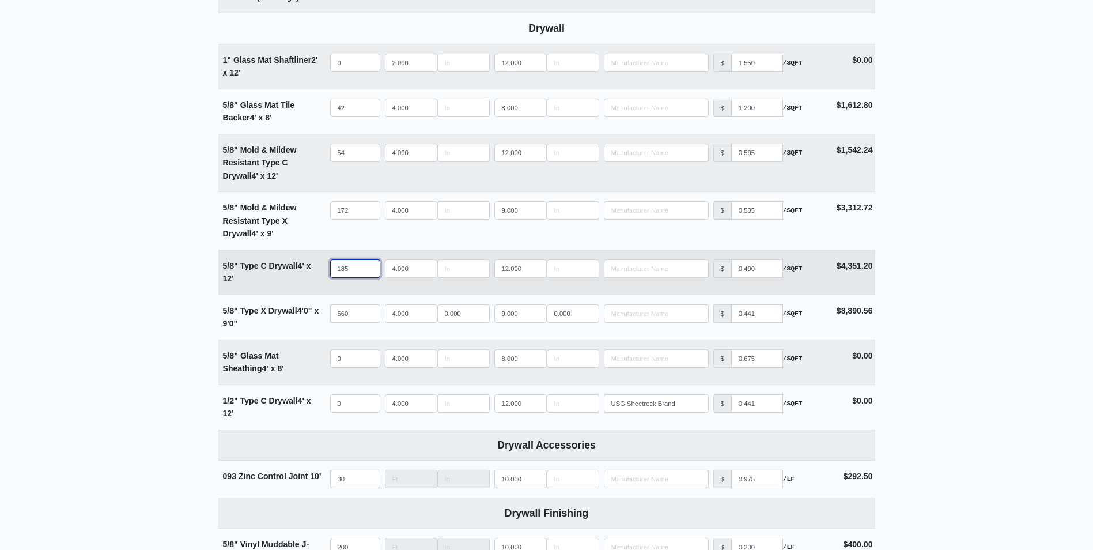
type input "184"
select select
type input "184"
click at [368, 272] on input "184" at bounding box center [355, 268] width 50 height 18
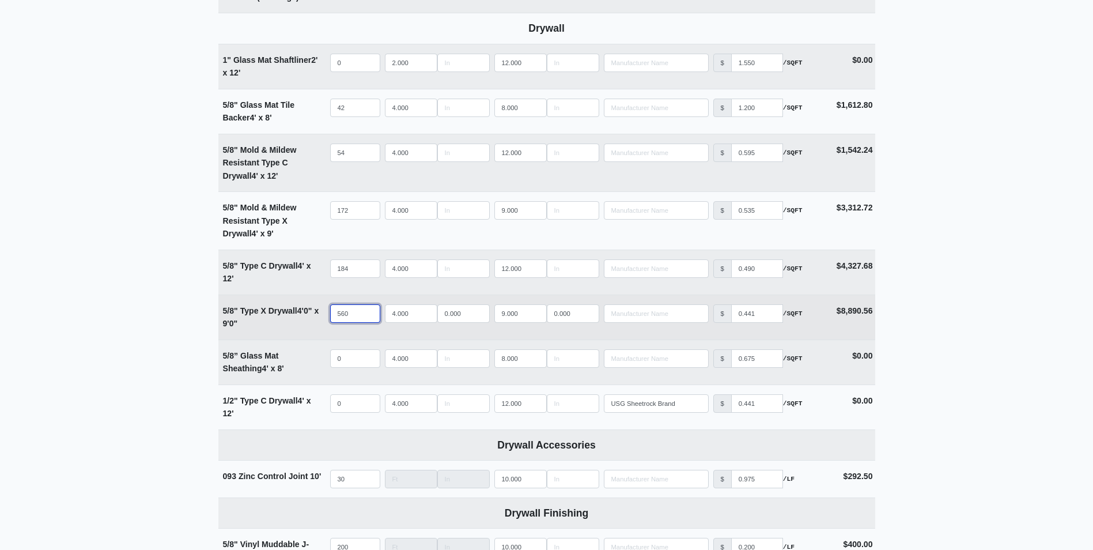
drag, startPoint x: 354, startPoint y: 313, endPoint x: 299, endPoint y: 316, distance: 55.4
click at [299, 316] on tr "5/8" Type X Drywall 4' 0" x 9' 0" Qty 560 Width 4.000 0.000 Length 9.000 0.000 …" at bounding box center [546, 317] width 657 height 45
type input "6"
select select
type input "61"
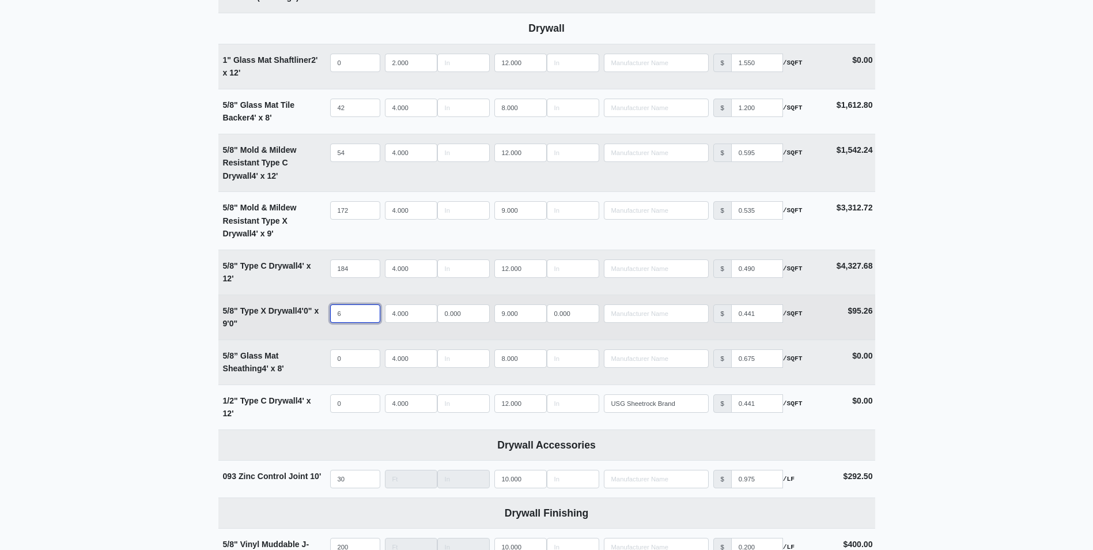
select select
type input "618"
select select
type input "618"
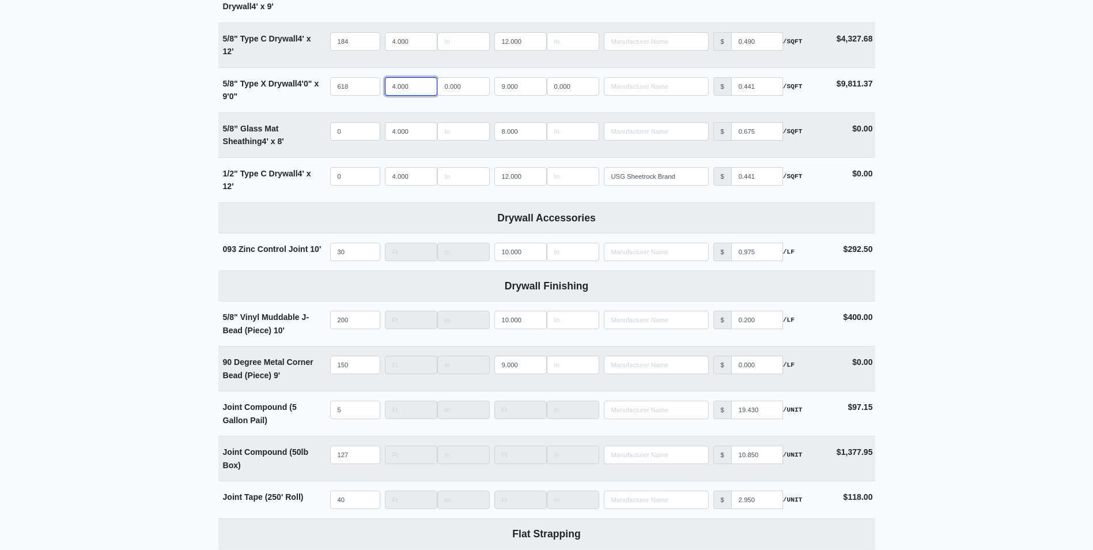
scroll to position [980, 0]
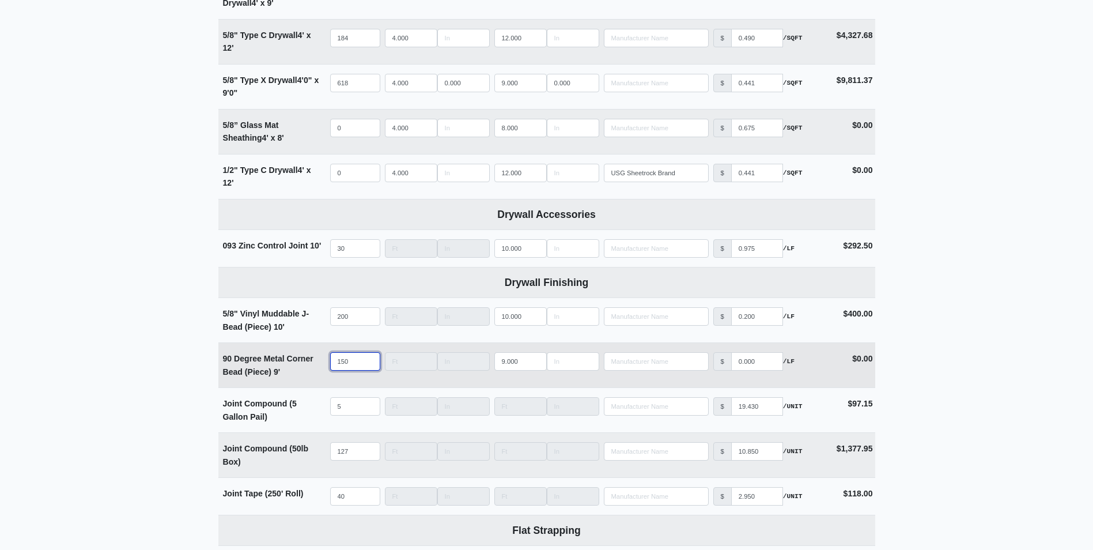
drag, startPoint x: 352, startPoint y: 366, endPoint x: 266, endPoint y: 361, distance: 86.0
click at [266, 361] on tr "90 Degree Metal Corner Bead (Piece) 9' Qty 150 Width Length 9.000 Manufacturer …" at bounding box center [546, 364] width 657 height 45
type input "250"
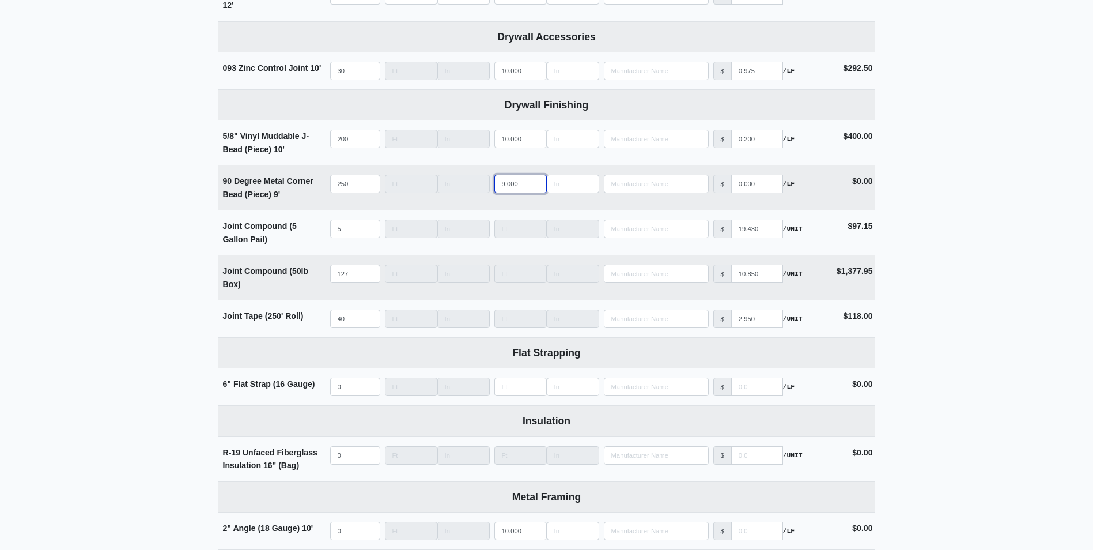
scroll to position [1153, 0]
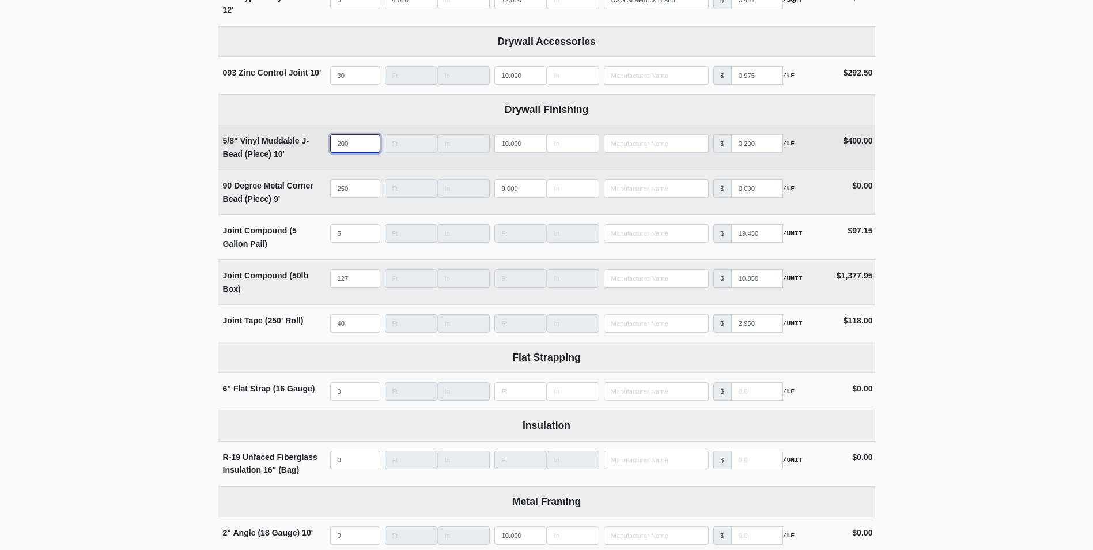
drag, startPoint x: 353, startPoint y: 145, endPoint x: 285, endPoint y: 145, distance: 68.0
click at [285, 145] on tr "5/8" Vinyl Muddable J-Bead (Piece) 10' Qty 200 Width Length 10.000 Manufacturer…" at bounding box center [546, 147] width 657 height 45
type input "1"
select select
type input "10"
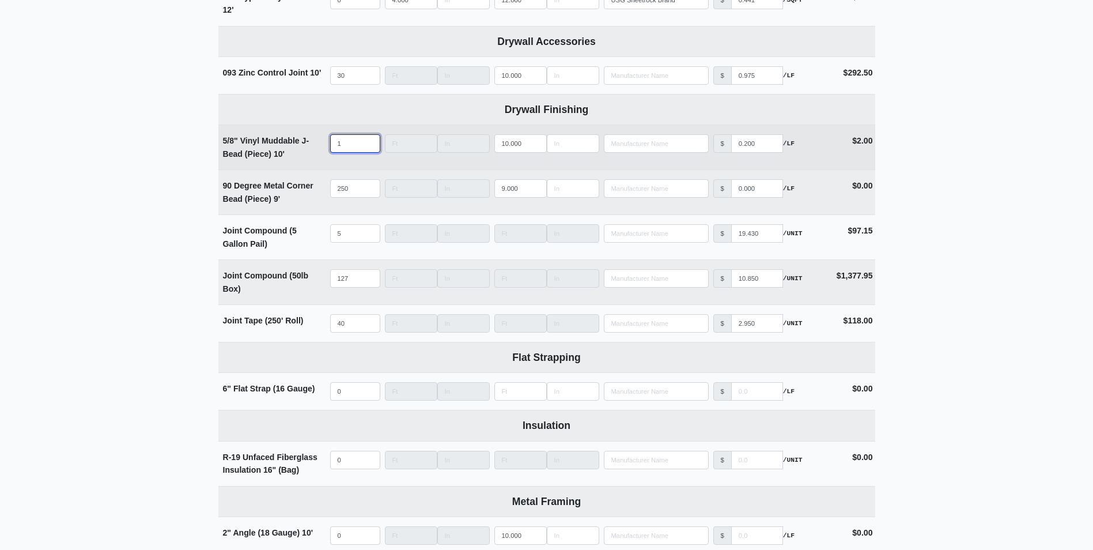
select select
type input "100"
select select
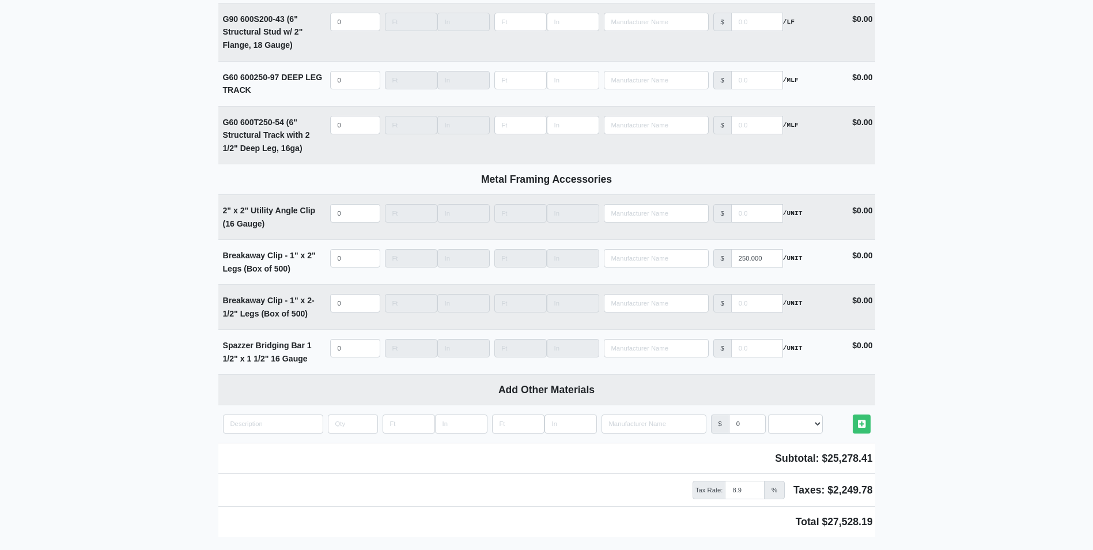
scroll to position [3384, 0]
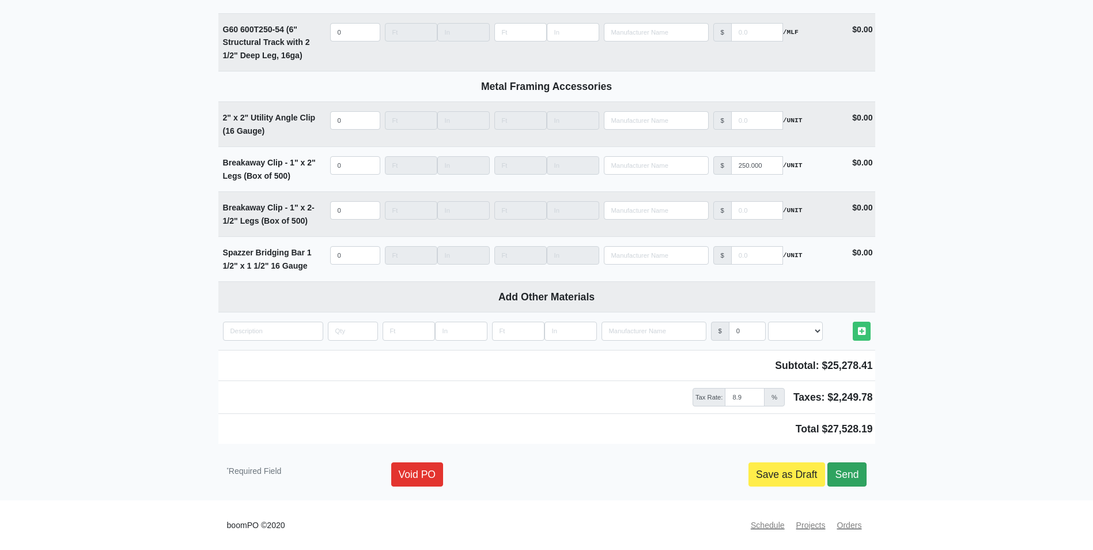
type input "100"
click at [853, 469] on link "Send" at bounding box center [847, 474] width 39 height 24
